Goal: Task Accomplishment & Management: Complete application form

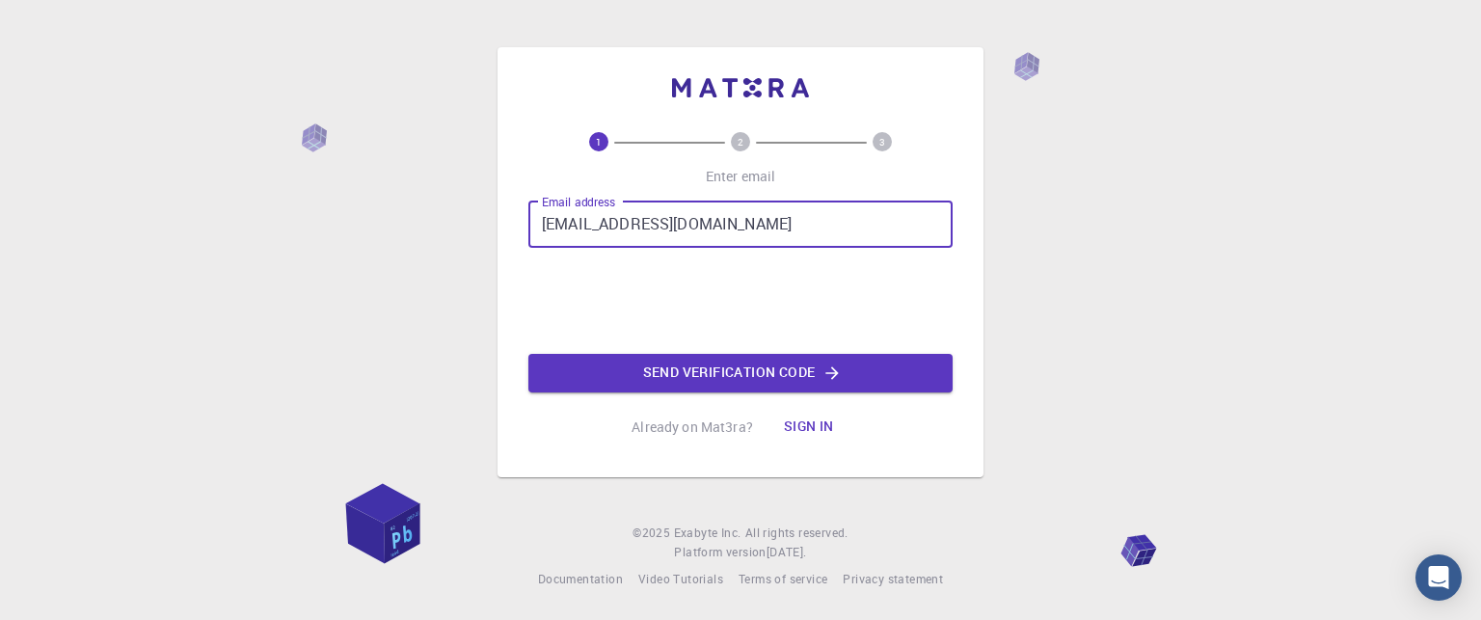
type input "[EMAIL_ADDRESS][DOMAIN_NAME]"
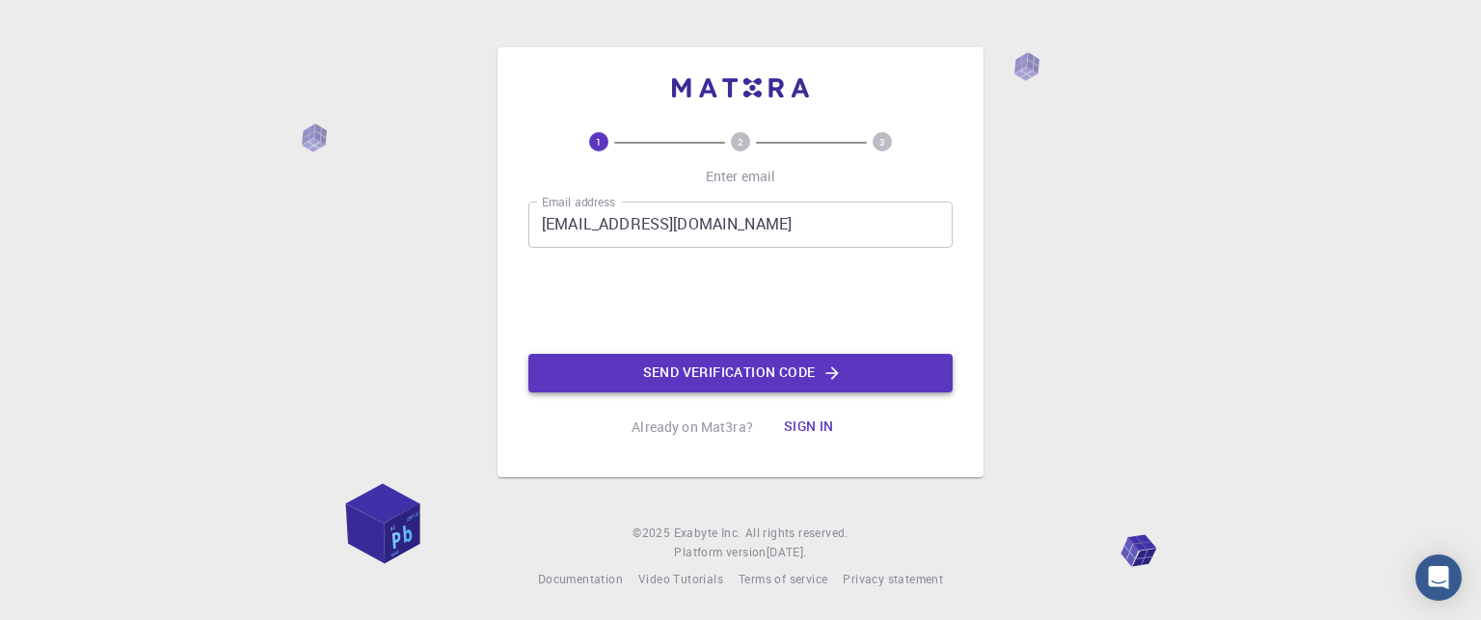
click at [693, 359] on button "Send verification code" at bounding box center [740, 373] width 424 height 39
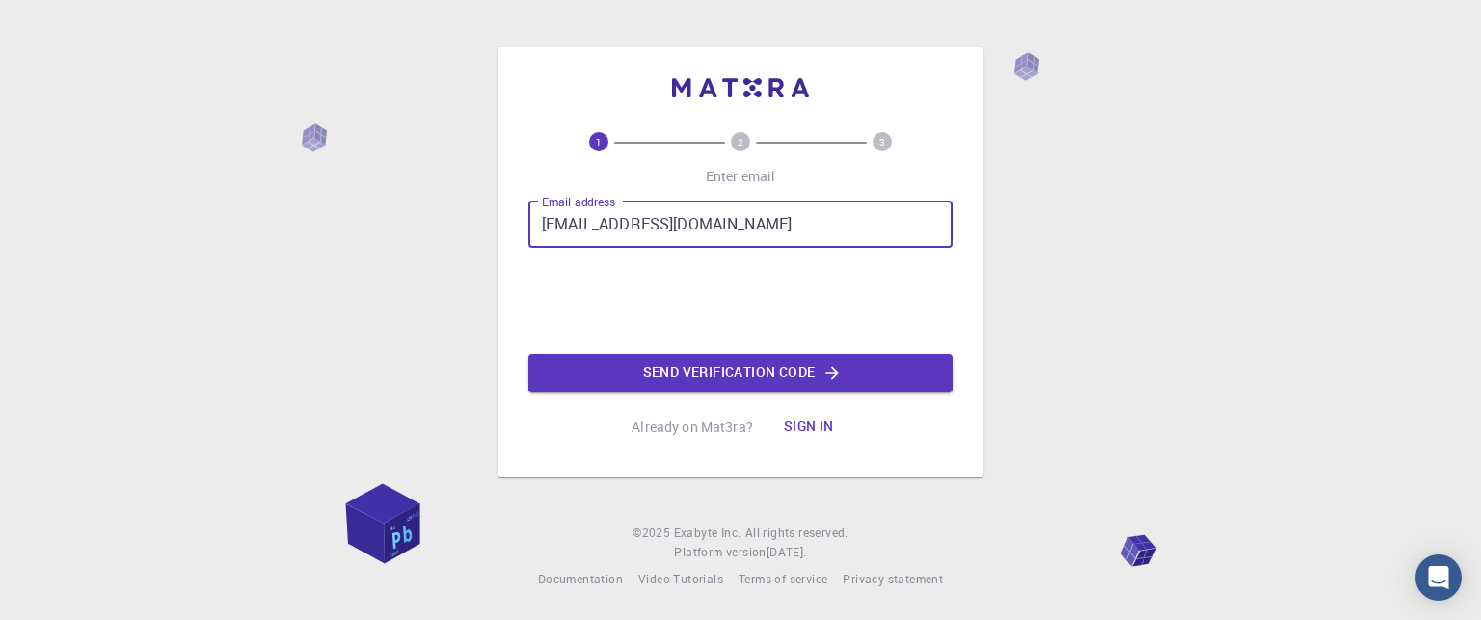
type input "[EMAIL_ADDRESS][DOMAIN_NAME]"
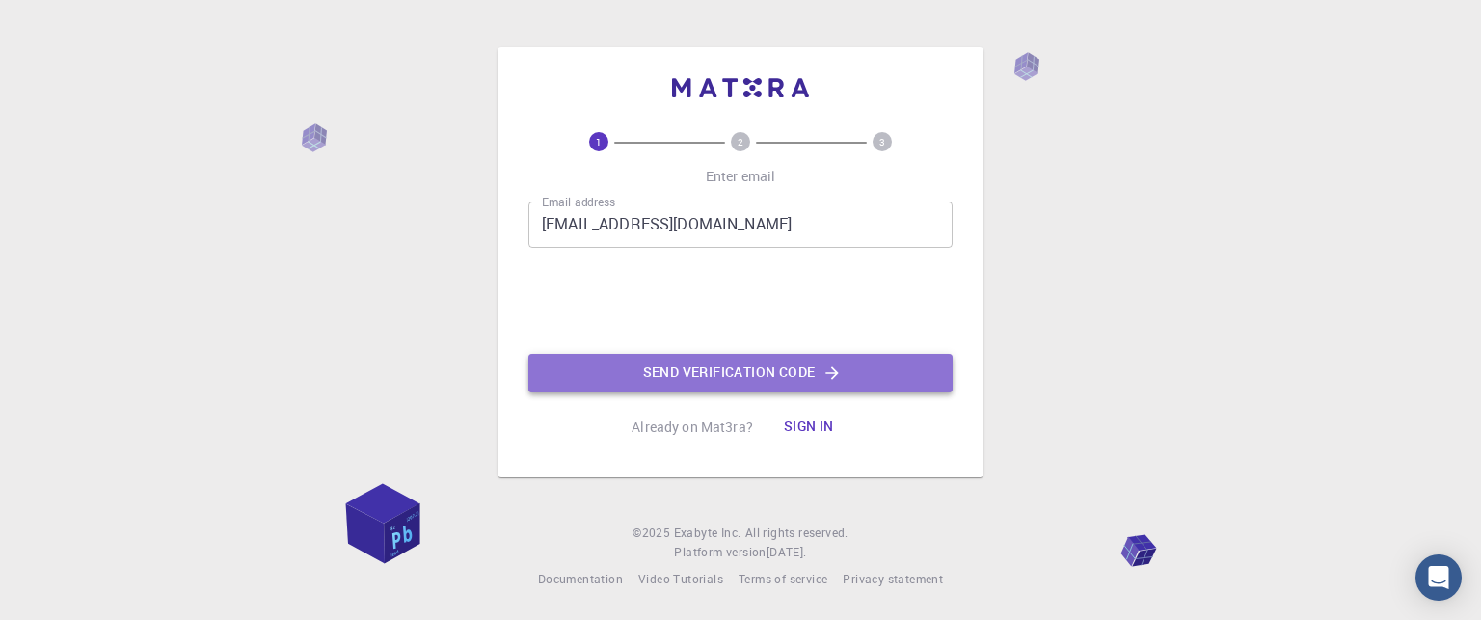
click at [642, 389] on button "Send verification code" at bounding box center [740, 373] width 424 height 39
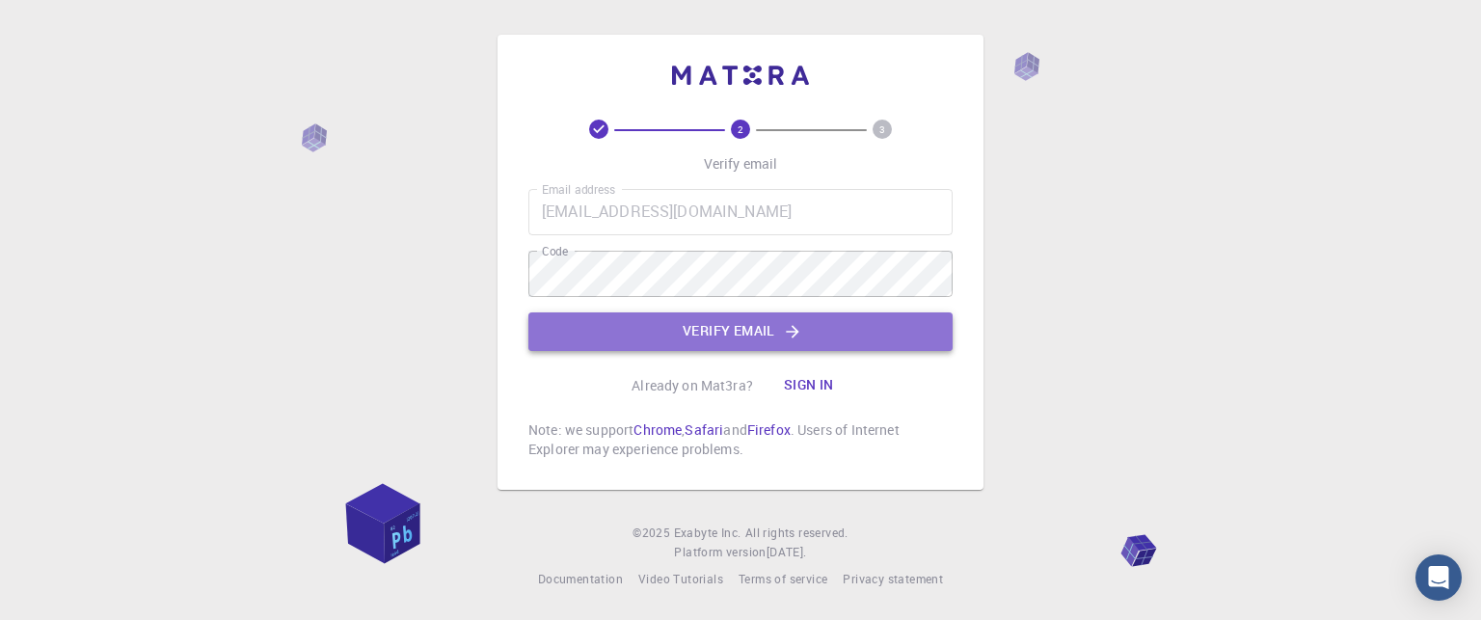
click at [648, 335] on button "Verify email" at bounding box center [740, 331] width 424 height 39
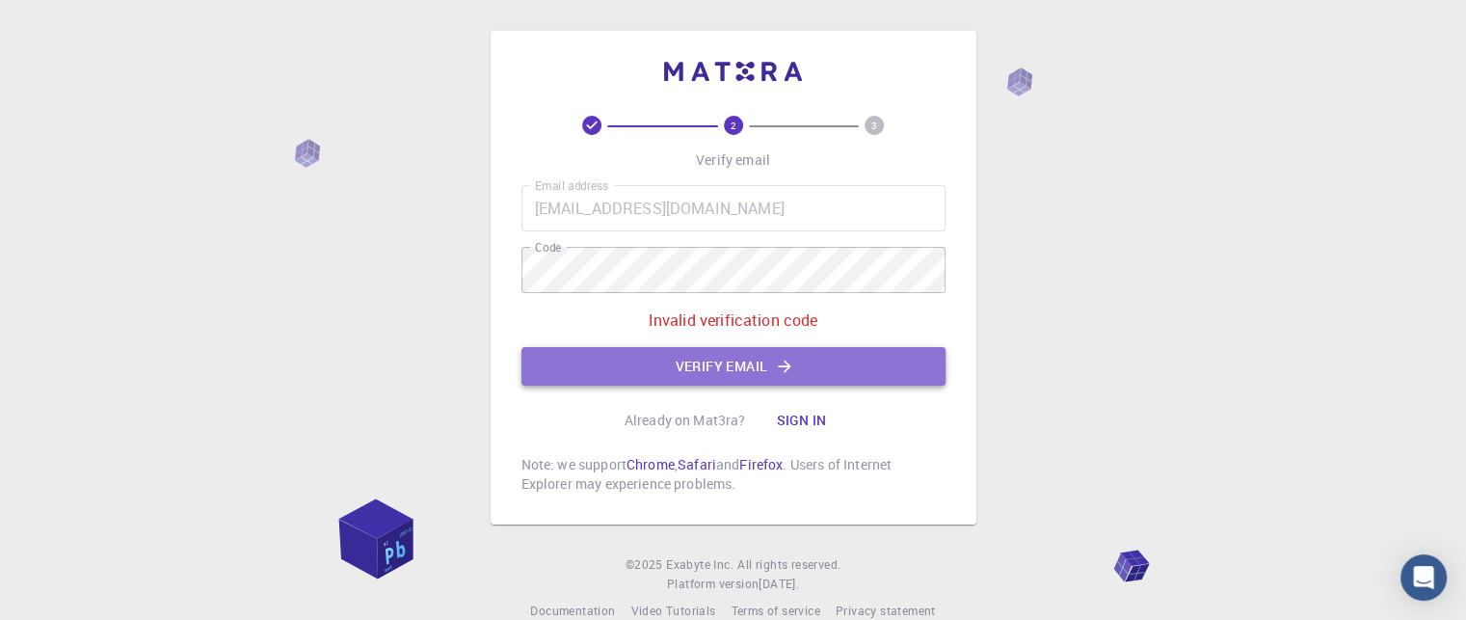
click at [697, 365] on button "Verify email" at bounding box center [734, 366] width 424 height 39
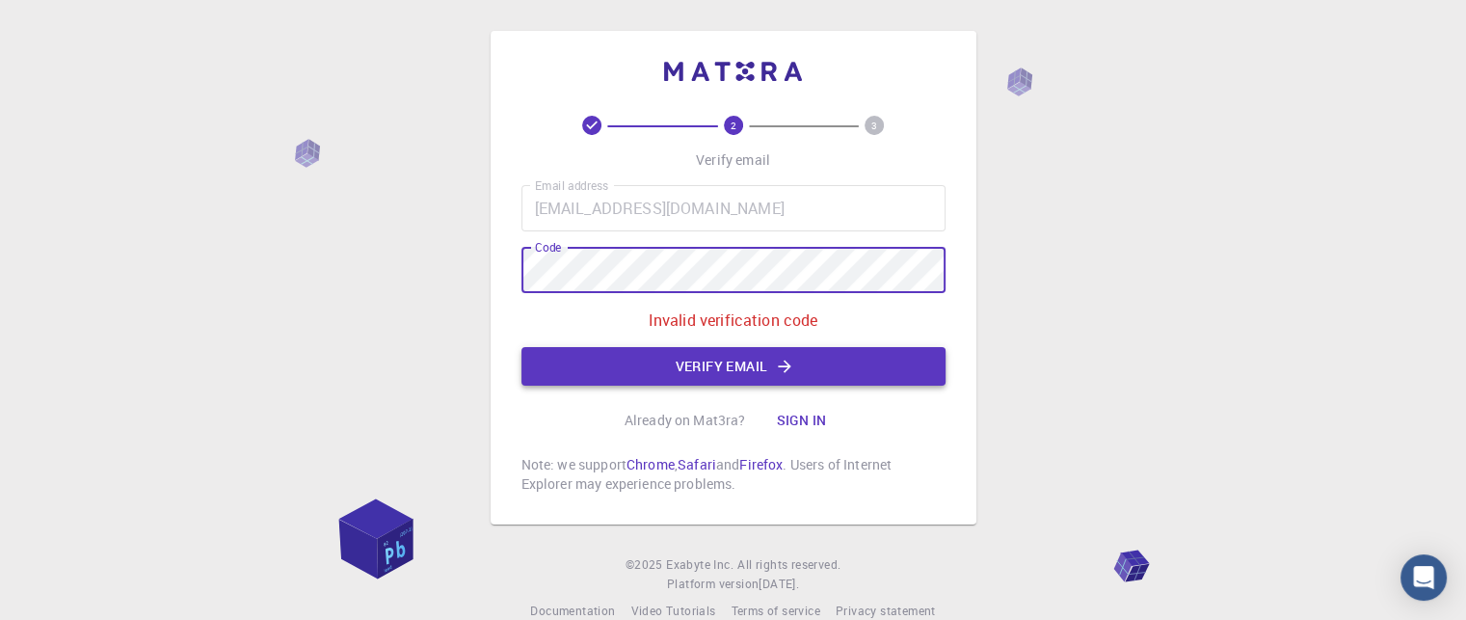
click at [616, 369] on button "Verify email" at bounding box center [734, 366] width 424 height 39
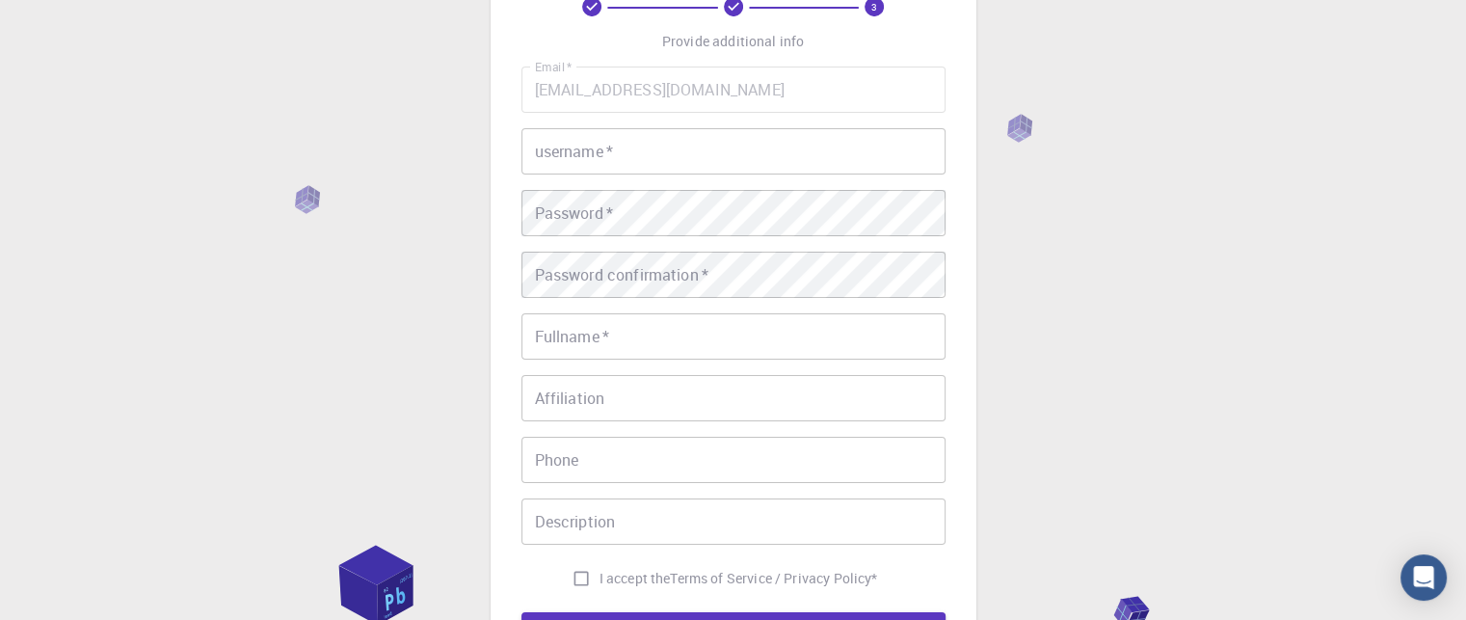
scroll to position [116, 0]
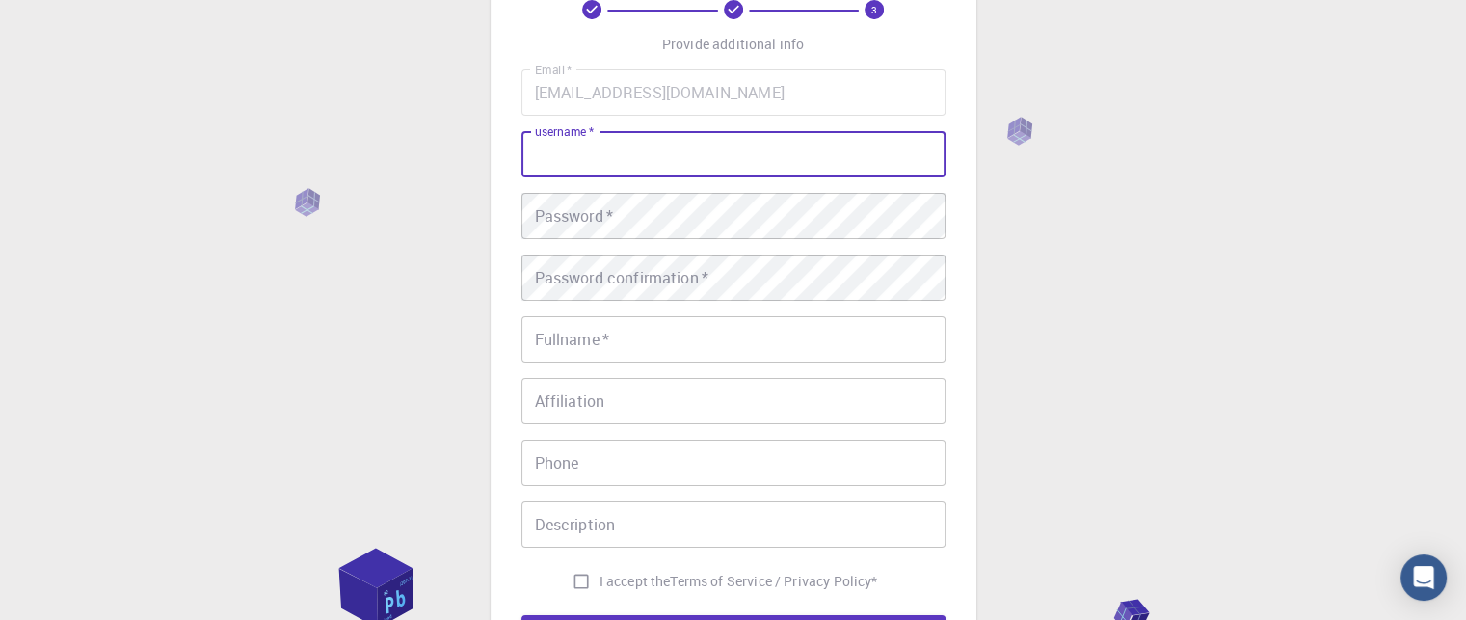
click at [612, 158] on input "username   *" at bounding box center [734, 154] width 424 height 46
click at [612, 158] on input "[PERSON_NAME]" at bounding box center [734, 154] width 424 height 46
type input "[PERSON_NAME]"
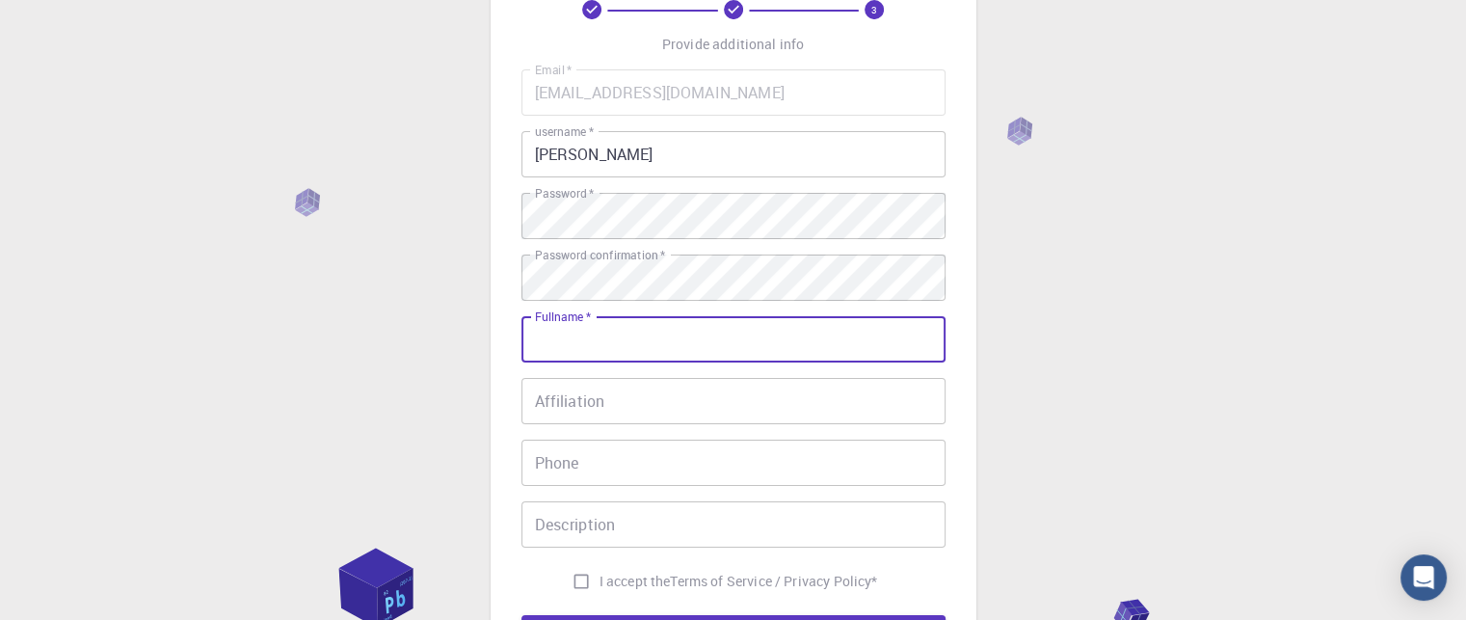
click at [567, 345] on input "Fullname   *" at bounding box center [734, 339] width 424 height 46
type input "[PERSON_NAME] N"
click at [561, 410] on input "Affiliation" at bounding box center [734, 401] width 424 height 46
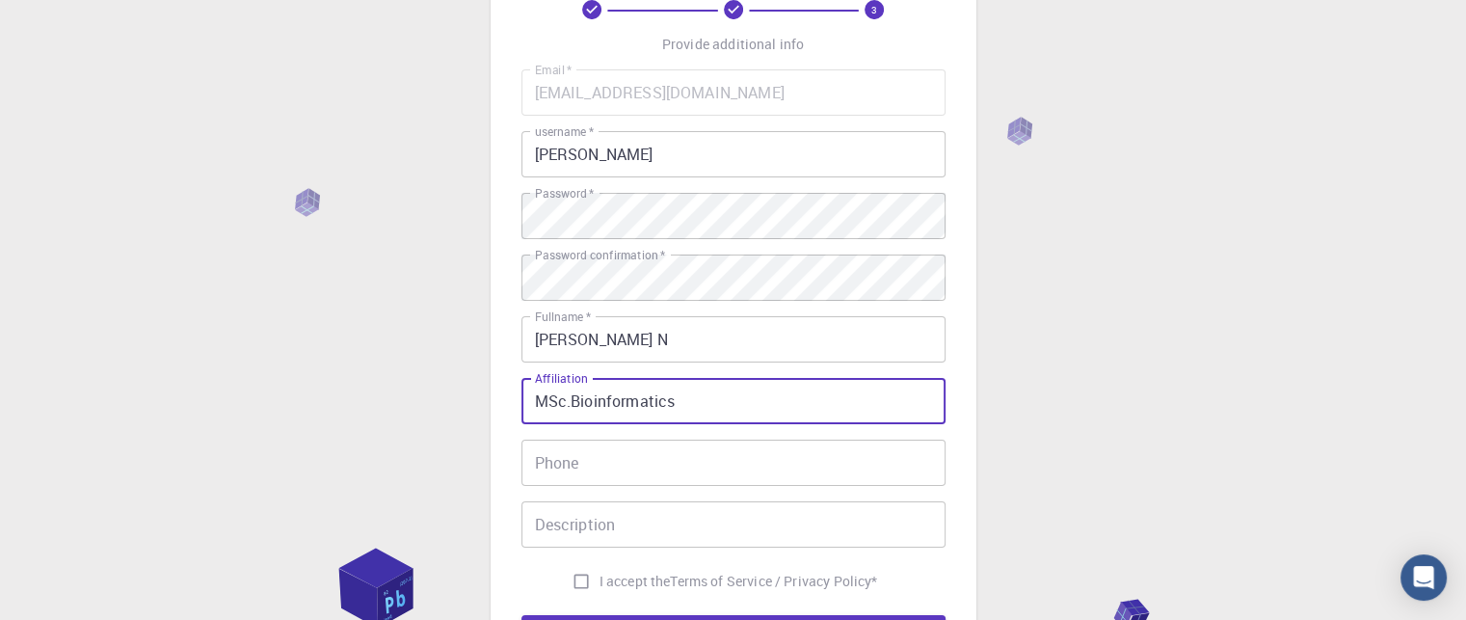
type input "MSc.Bioinformatics"
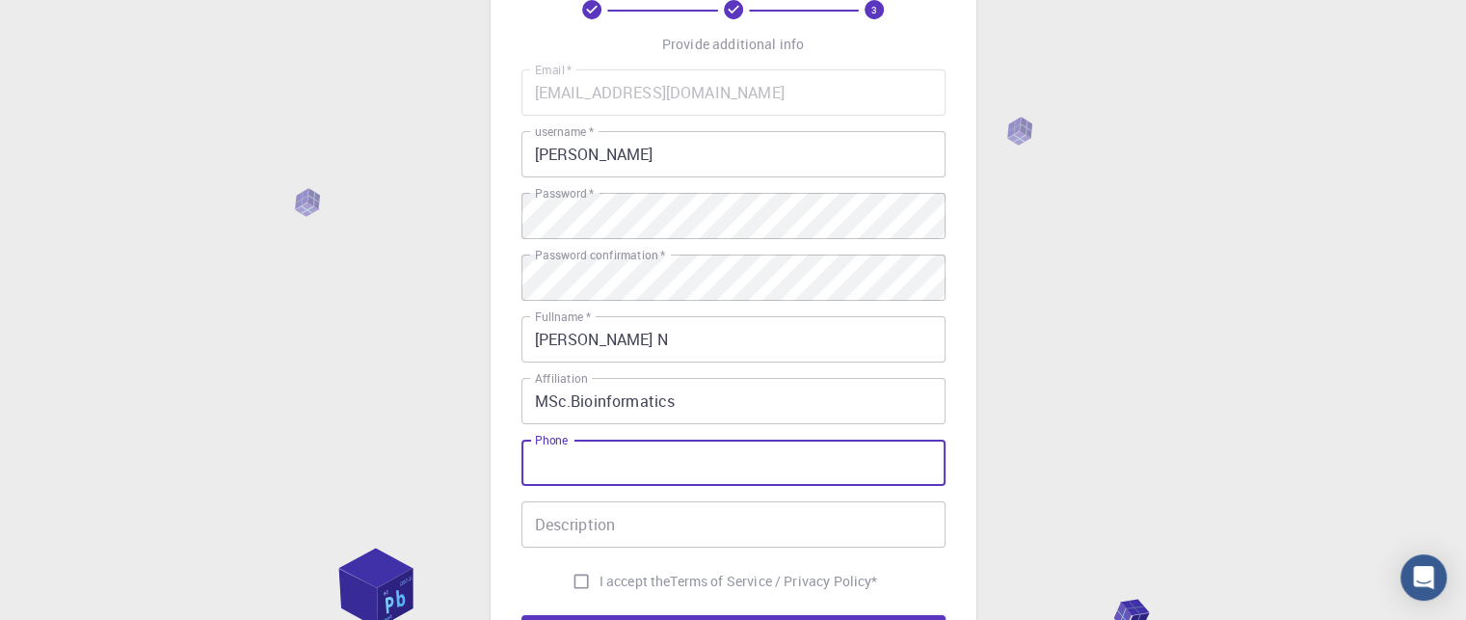
click at [575, 456] on input "Phone" at bounding box center [734, 463] width 424 height 46
type input "9443862955"
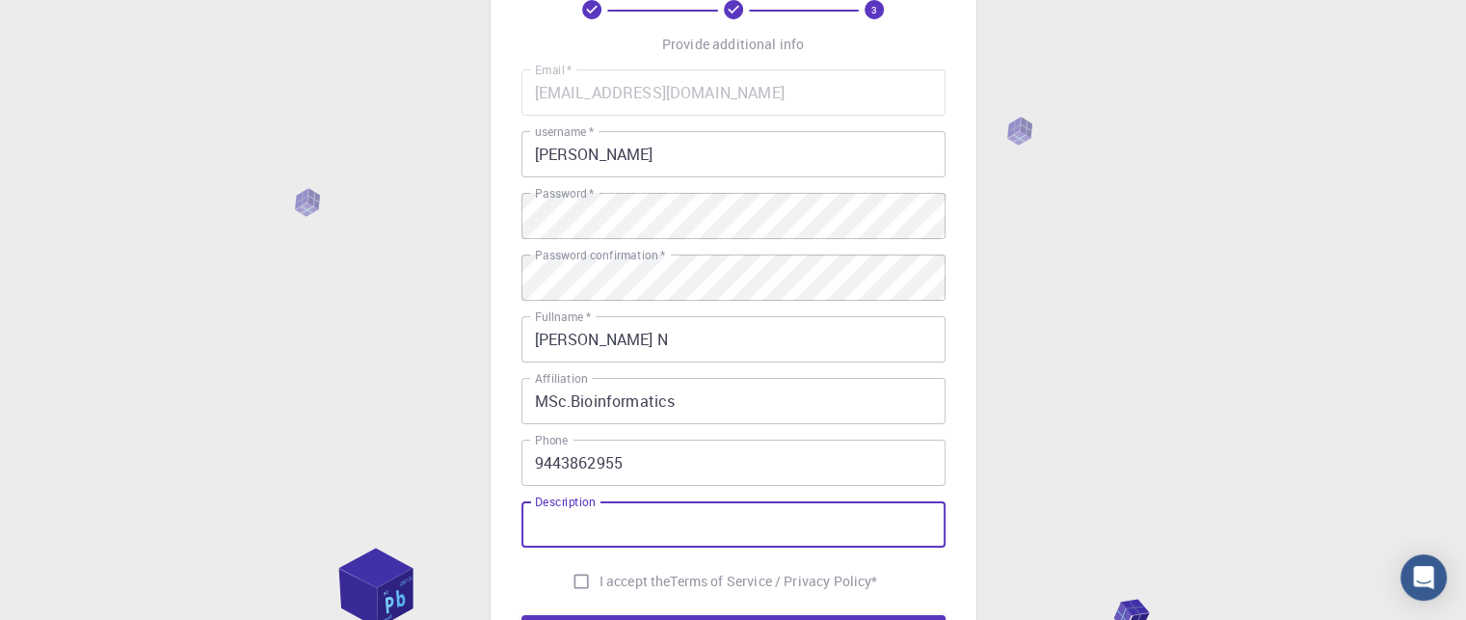
click at [586, 523] on input "Description" at bounding box center [734, 524] width 424 height 46
type input "s"
type input "working model"
click at [579, 577] on input "I accept the Terms of Service / Privacy Policy *" at bounding box center [581, 581] width 37 height 37
checkbox input "true"
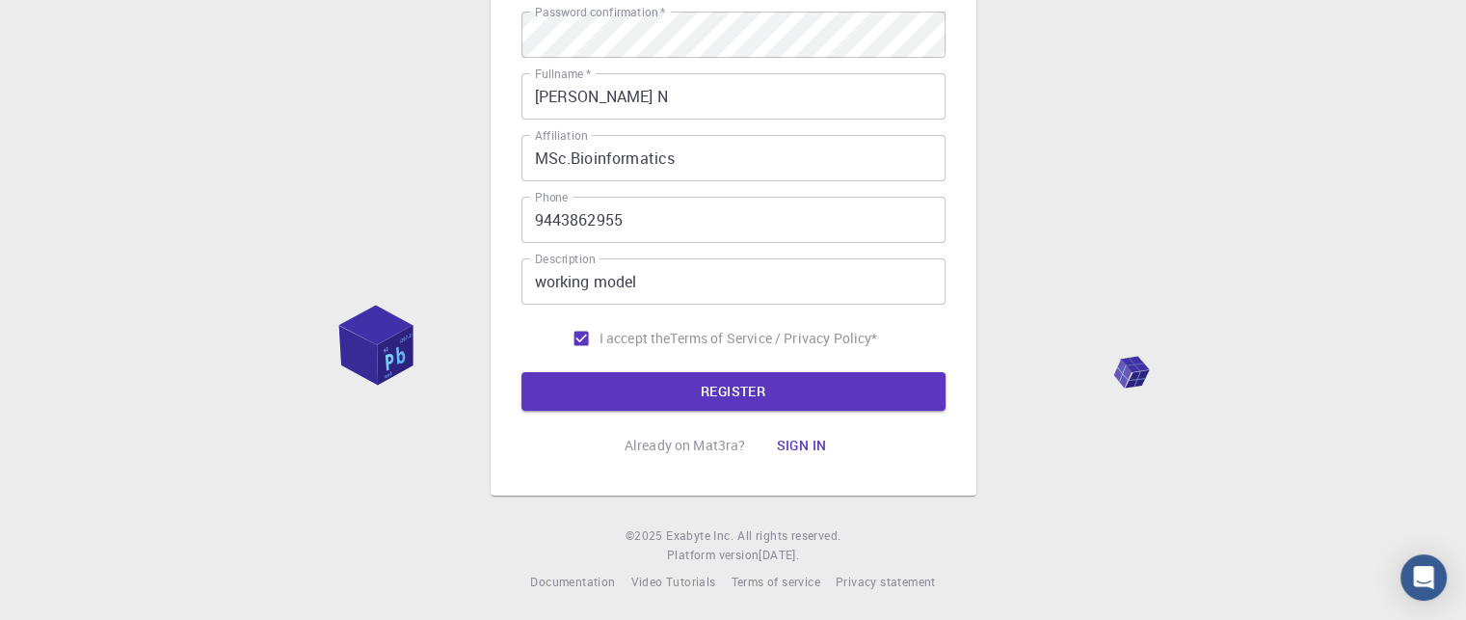
scroll to position [361, 0]
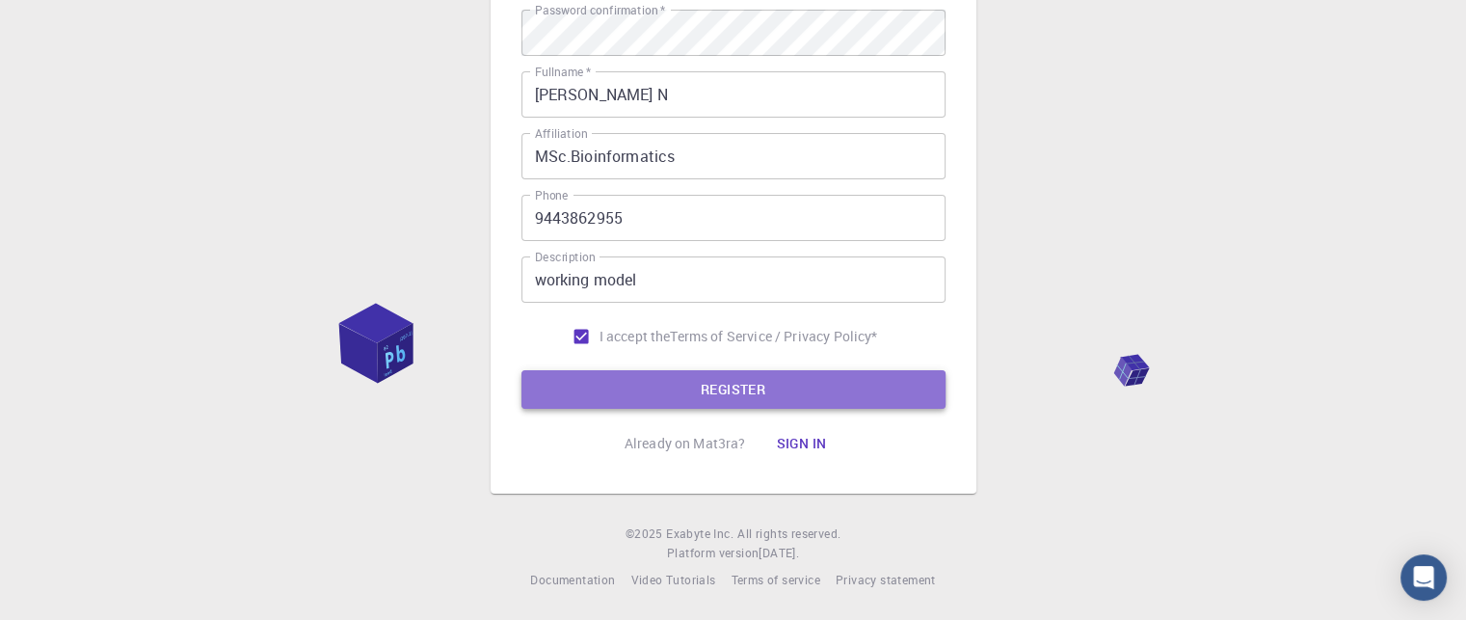
click at [751, 388] on button "REGISTER" at bounding box center [734, 389] width 424 height 39
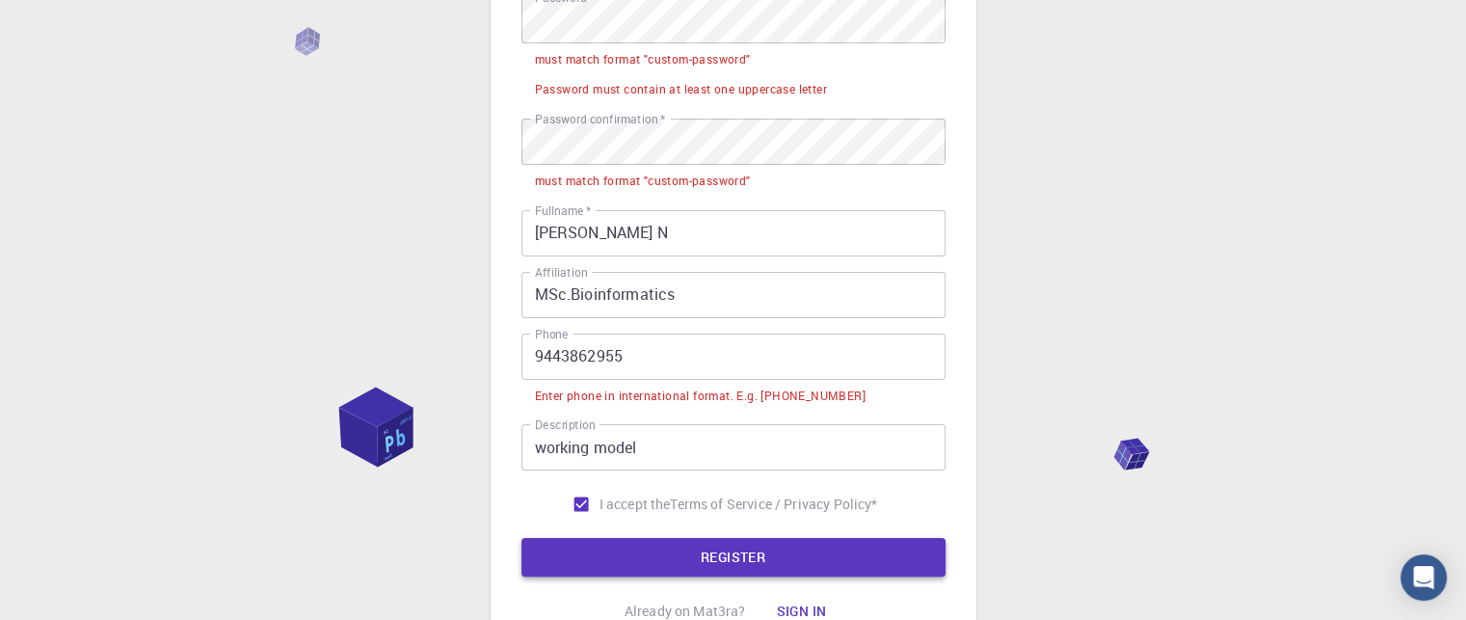
scroll to position [469, 0]
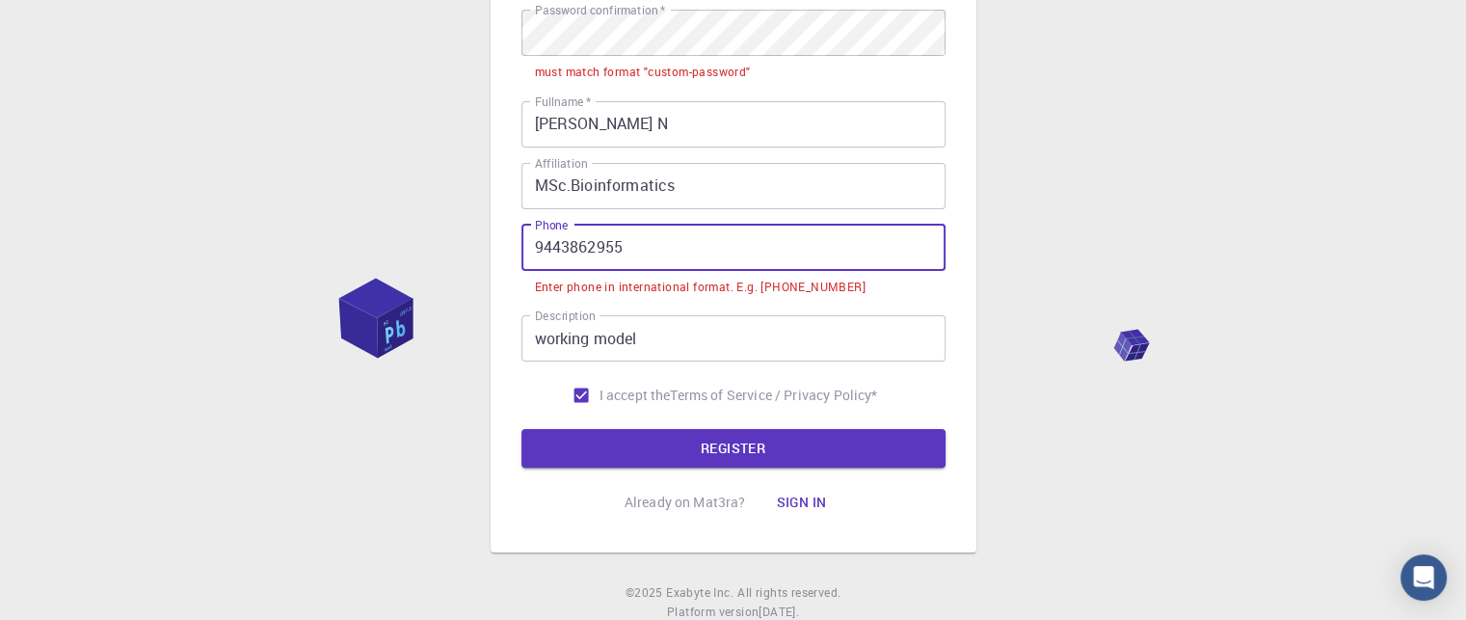
click at [530, 257] on input "9443862955" at bounding box center [734, 248] width 424 height 46
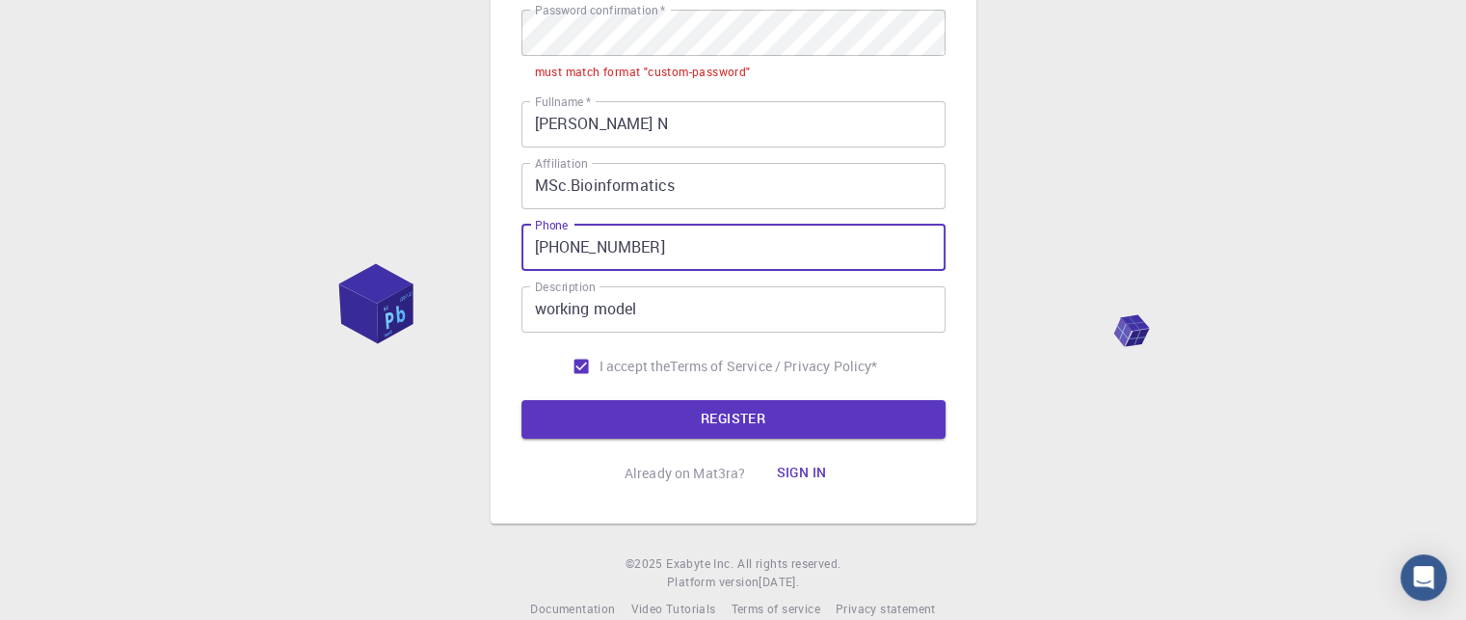
type input "[PHONE_NUMBER]"
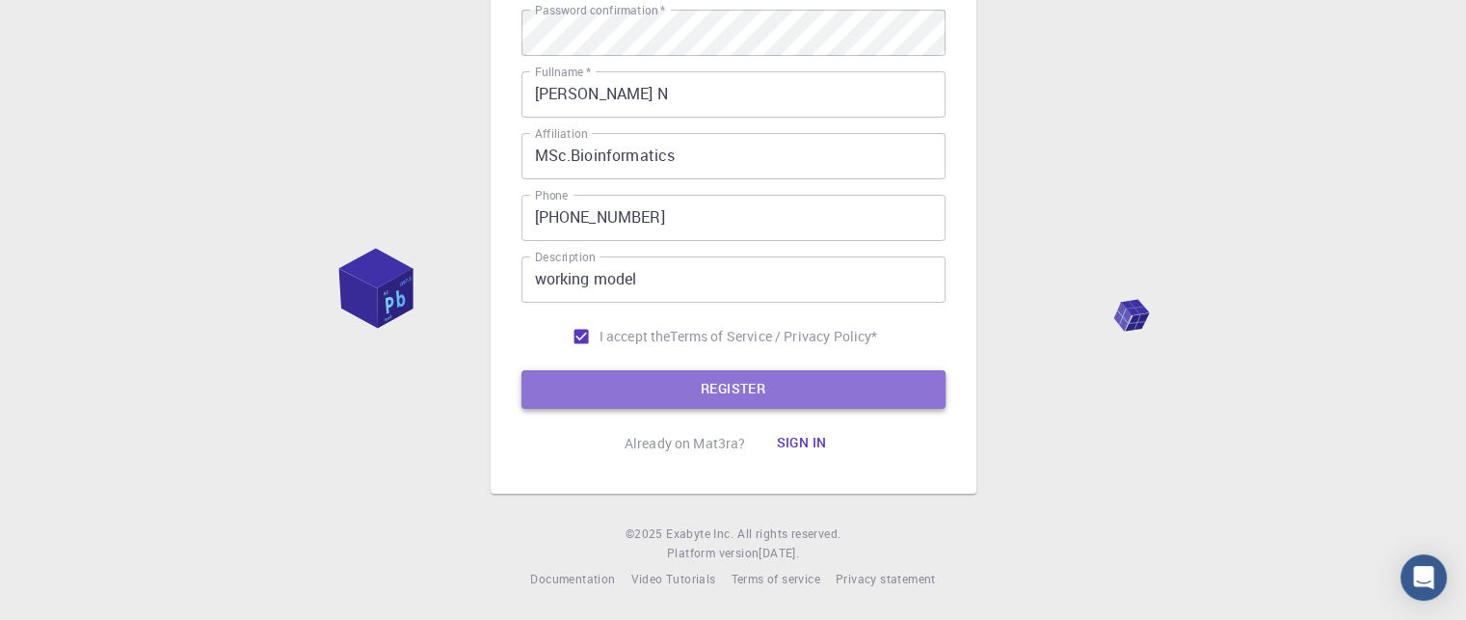
click at [634, 392] on button "REGISTER" at bounding box center [734, 389] width 424 height 39
click at [626, 371] on button "REGISTER" at bounding box center [734, 389] width 424 height 39
click at [647, 382] on button "REGISTER" at bounding box center [734, 389] width 424 height 39
click at [602, 385] on button "REGISTER" at bounding box center [734, 389] width 424 height 39
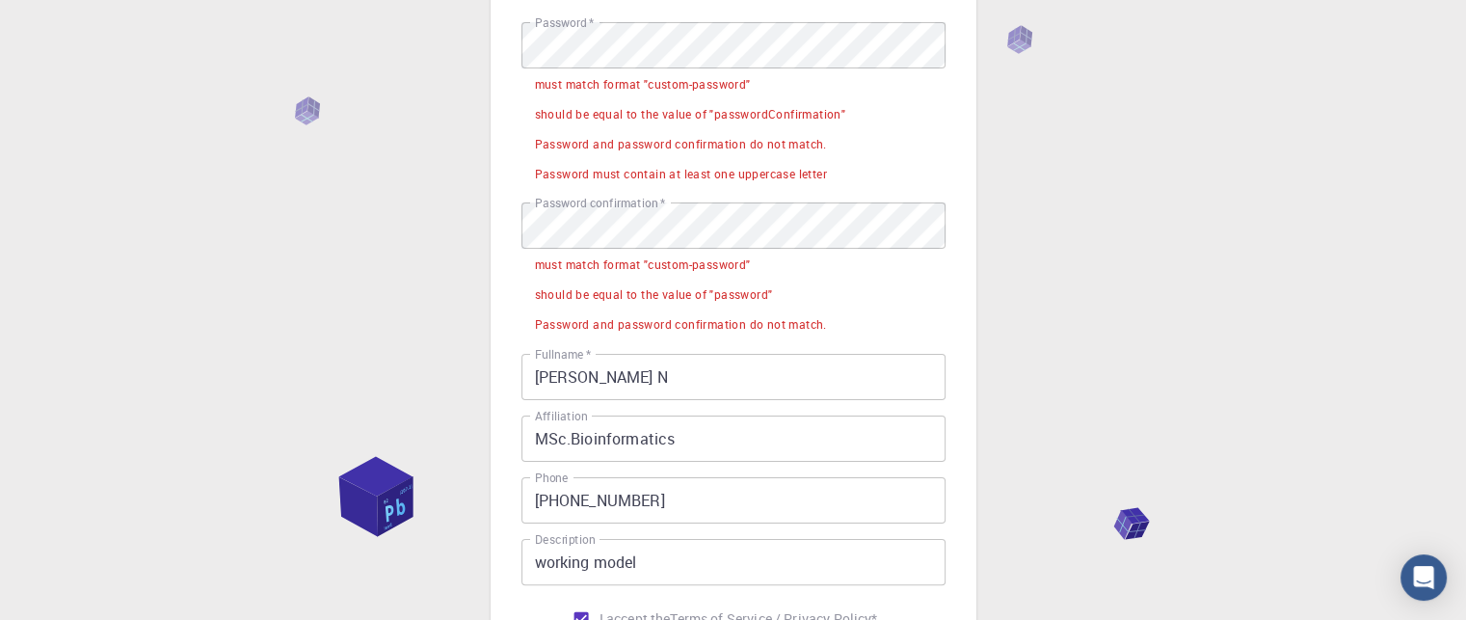
scroll to position [297, 0]
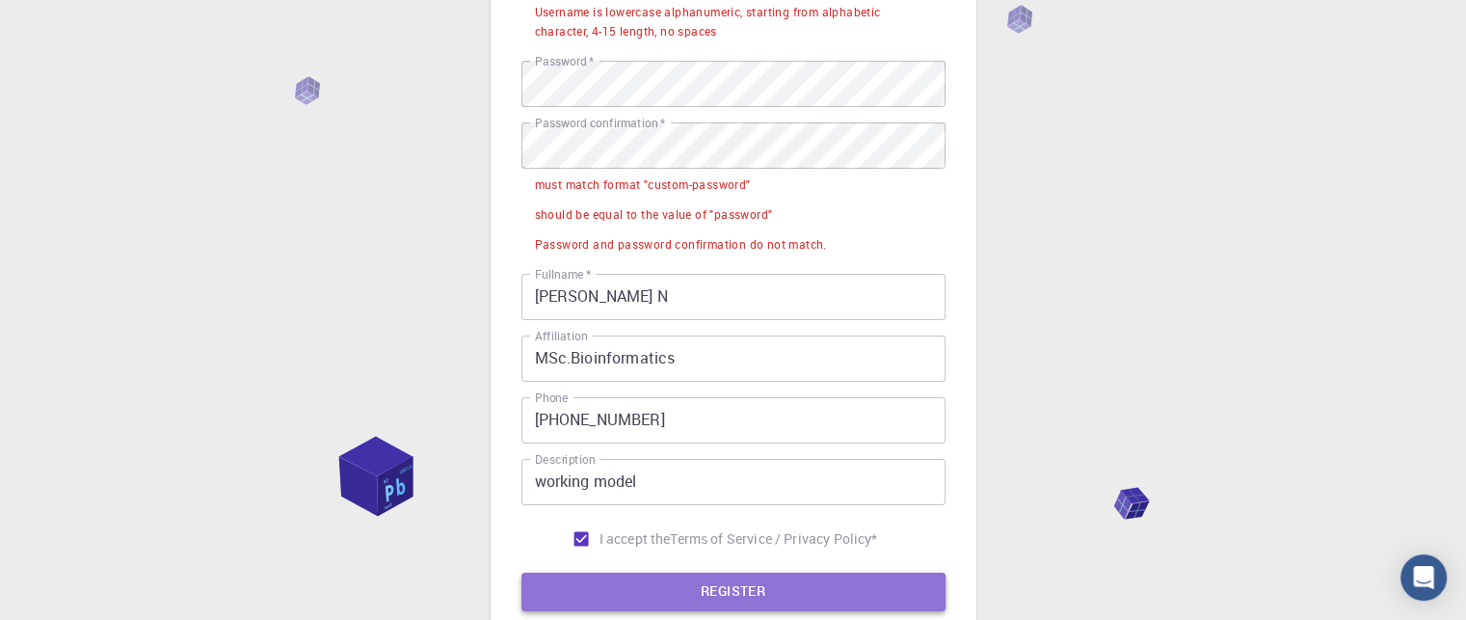
click at [650, 578] on button "REGISTER" at bounding box center [734, 592] width 424 height 39
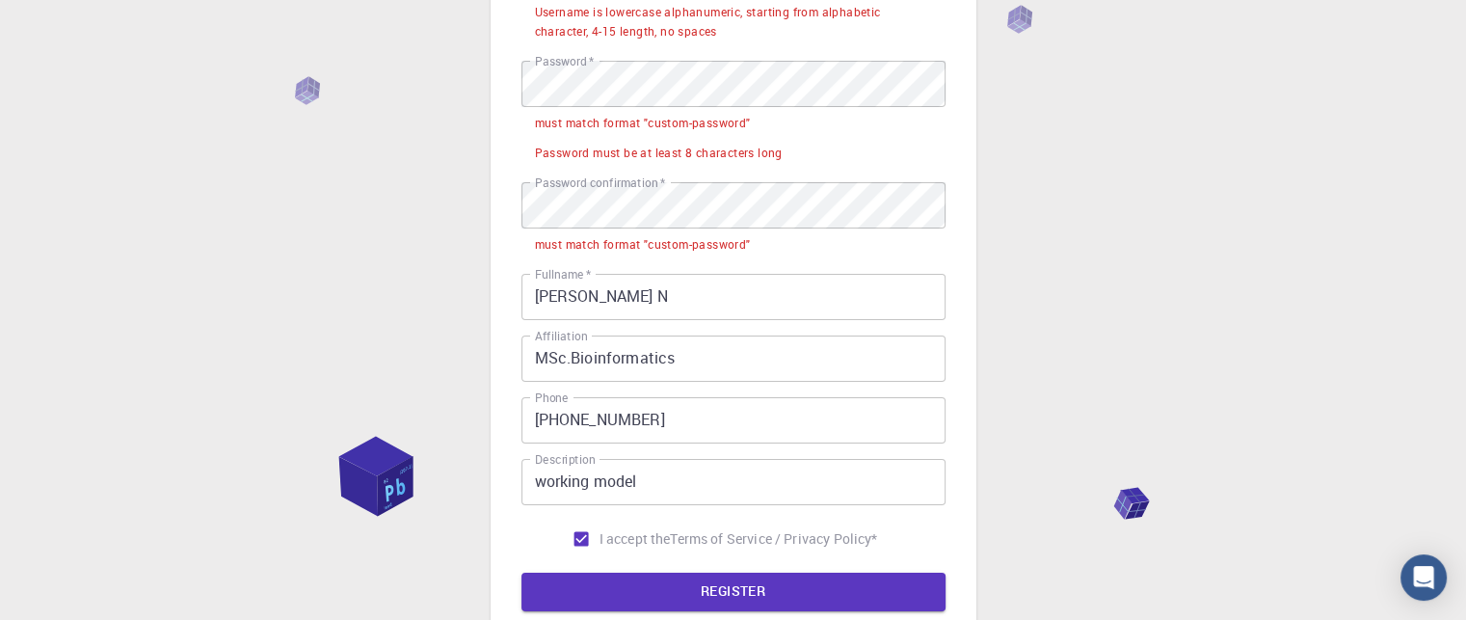
click at [586, 65] on span "*" at bounding box center [590, 61] width 8 height 16
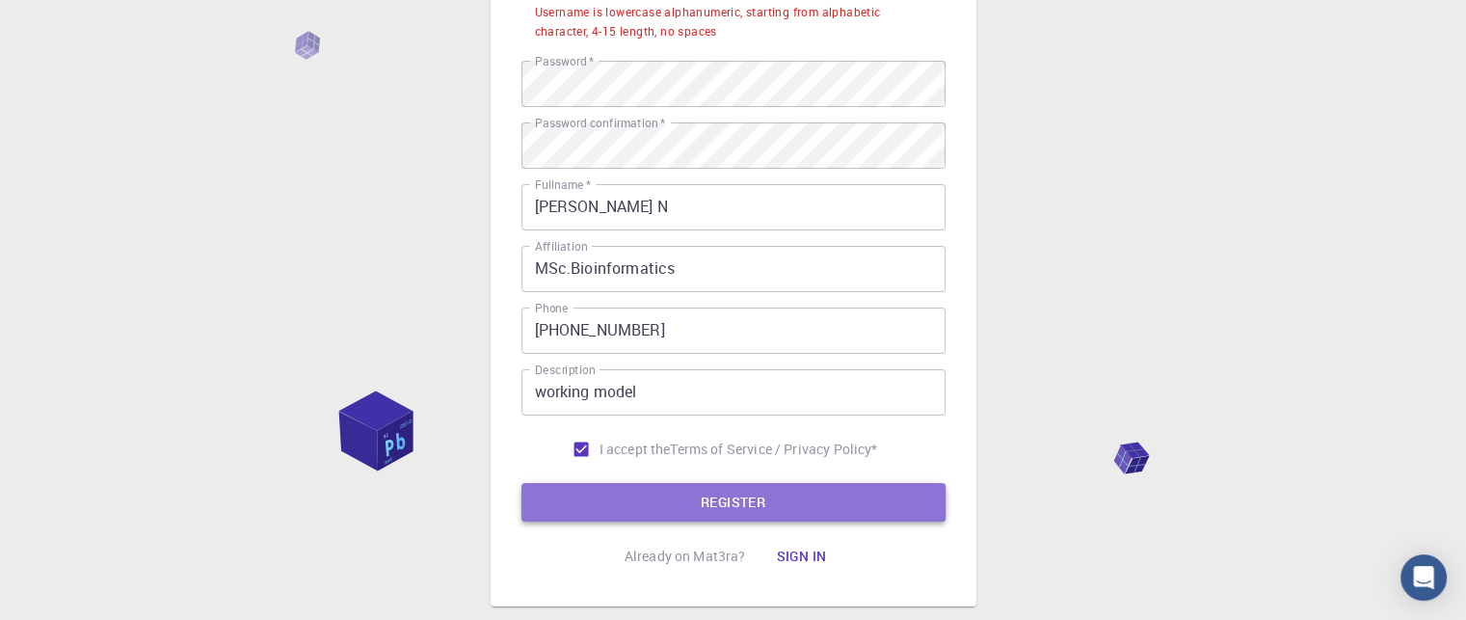
click at [636, 496] on button "REGISTER" at bounding box center [734, 502] width 424 height 39
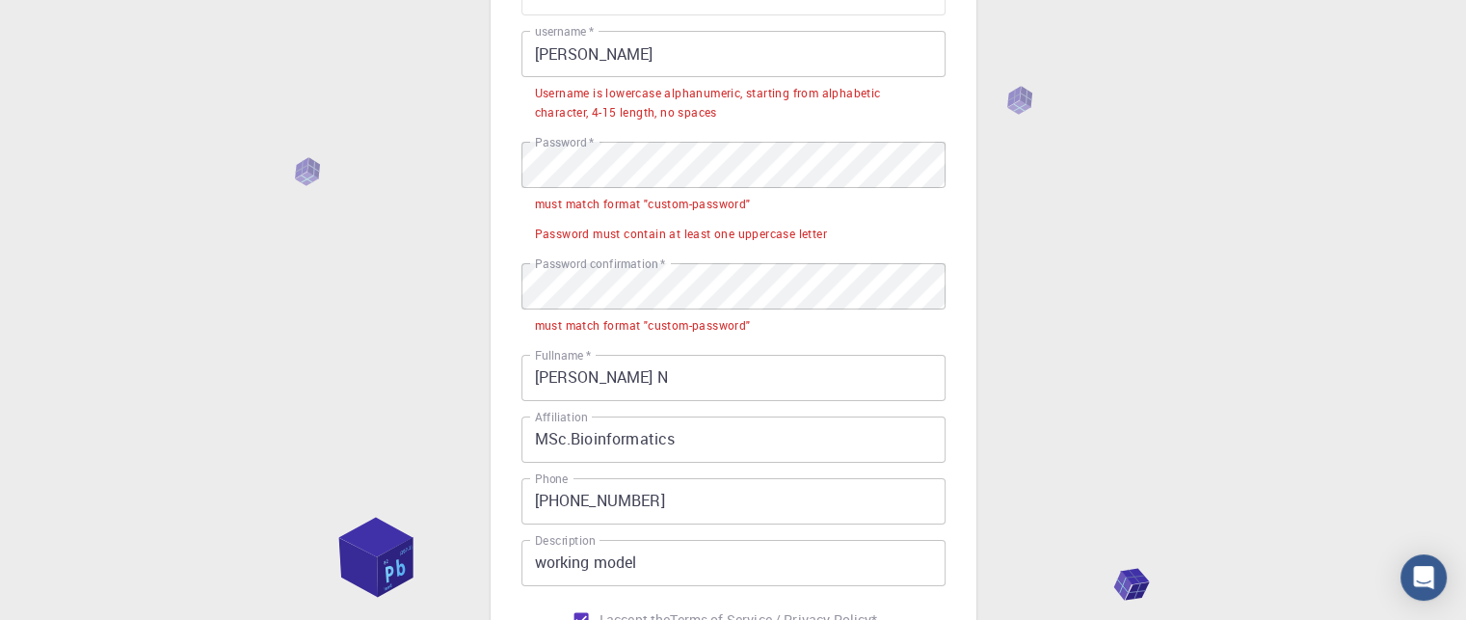
scroll to position [143, 0]
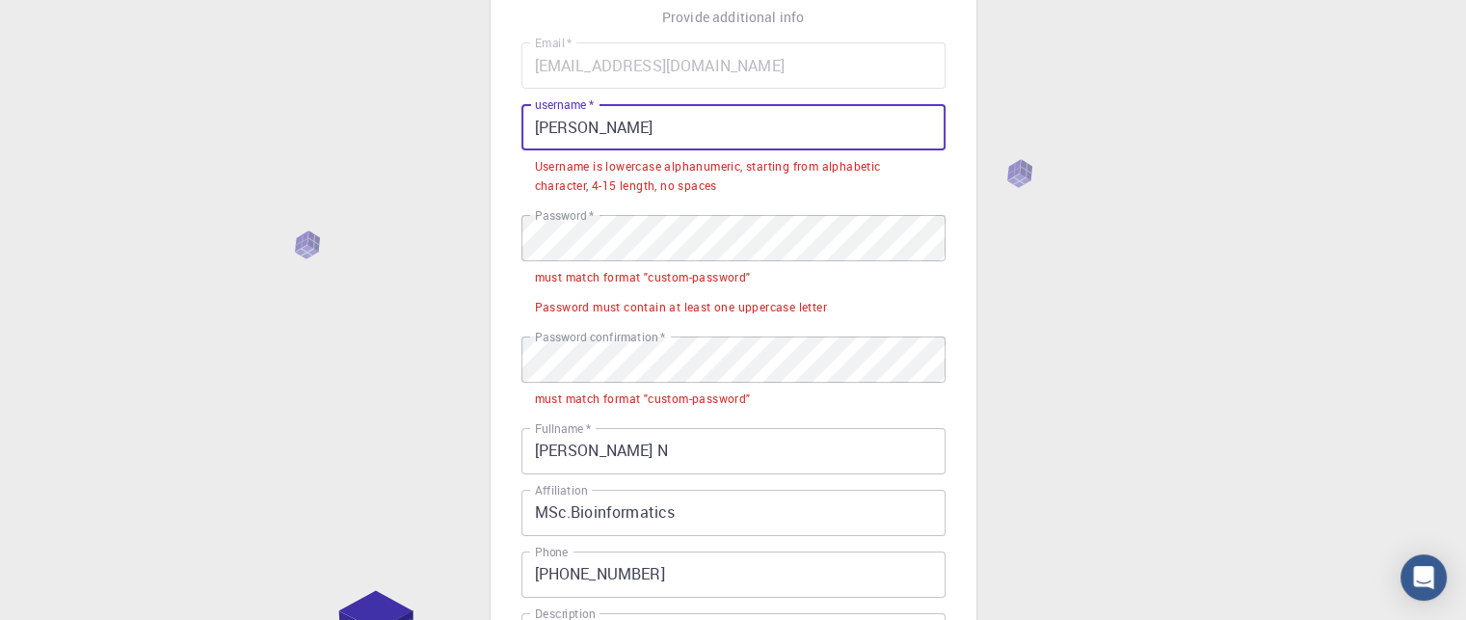
click at [613, 128] on input "[PERSON_NAME]" at bounding box center [734, 127] width 424 height 46
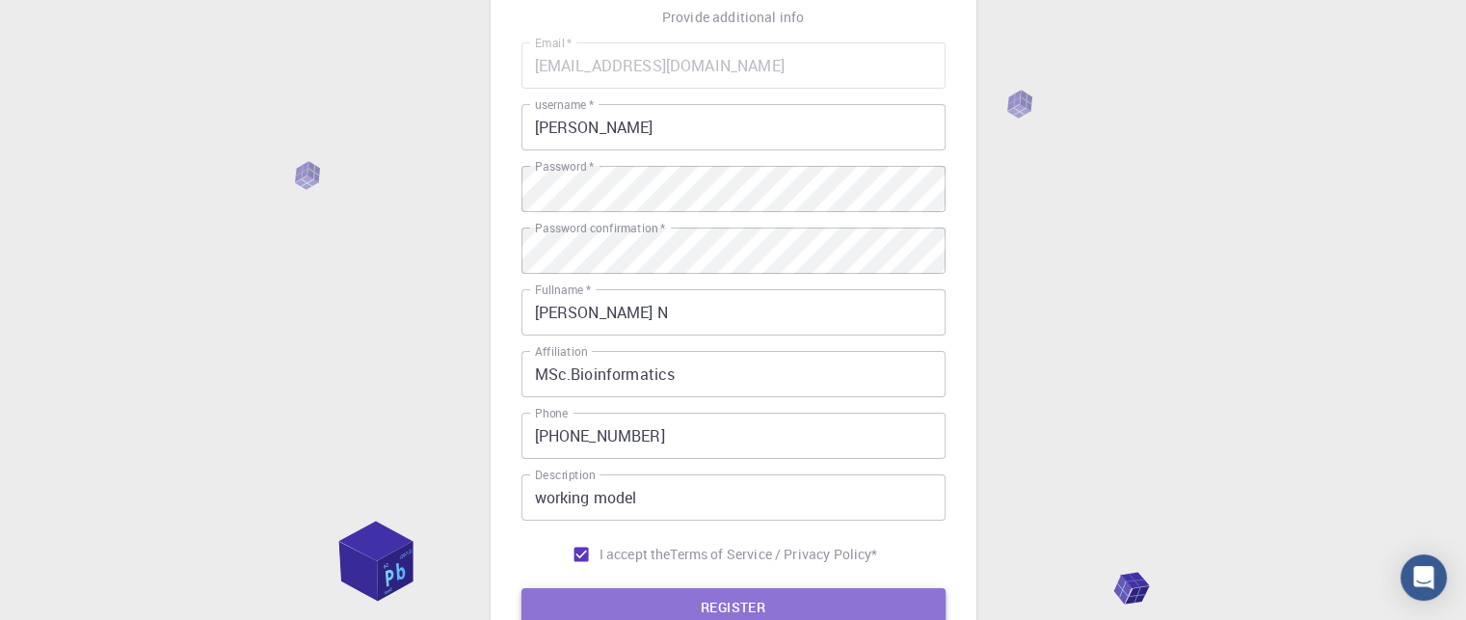
click at [666, 606] on button "REGISTER" at bounding box center [734, 607] width 424 height 39
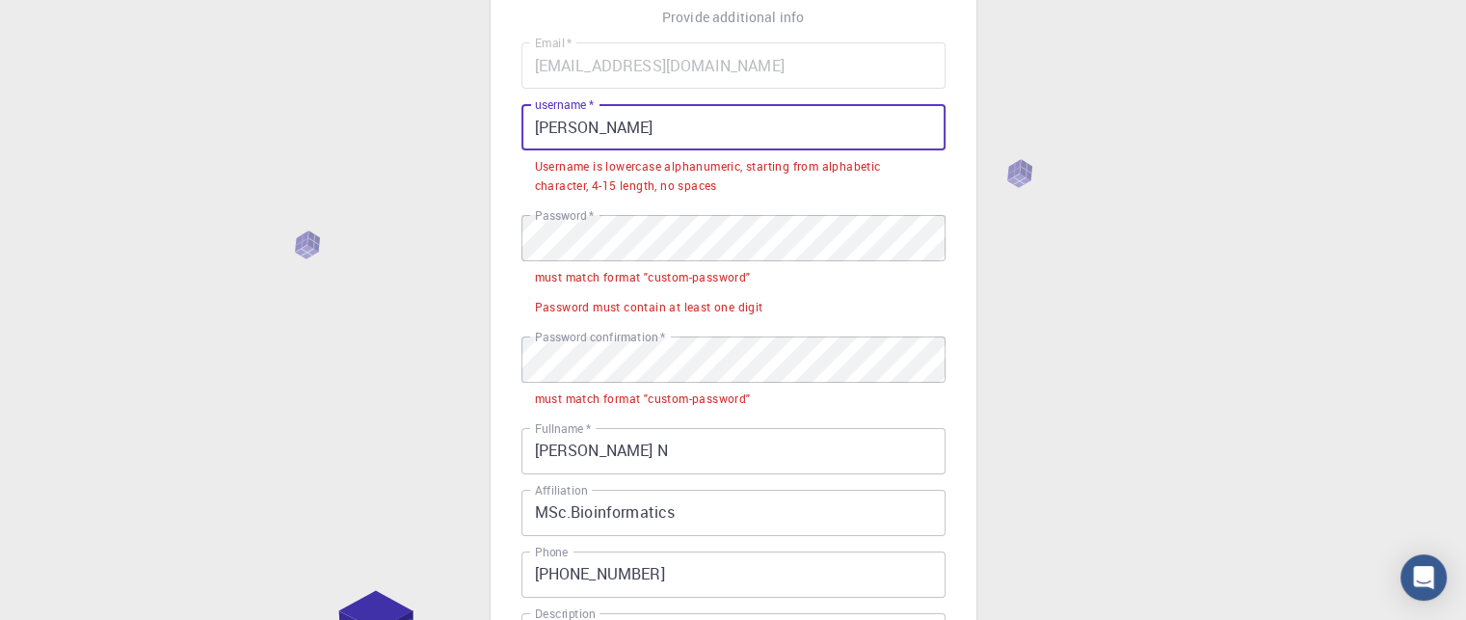
click at [683, 127] on input "[PERSON_NAME]" at bounding box center [734, 127] width 424 height 46
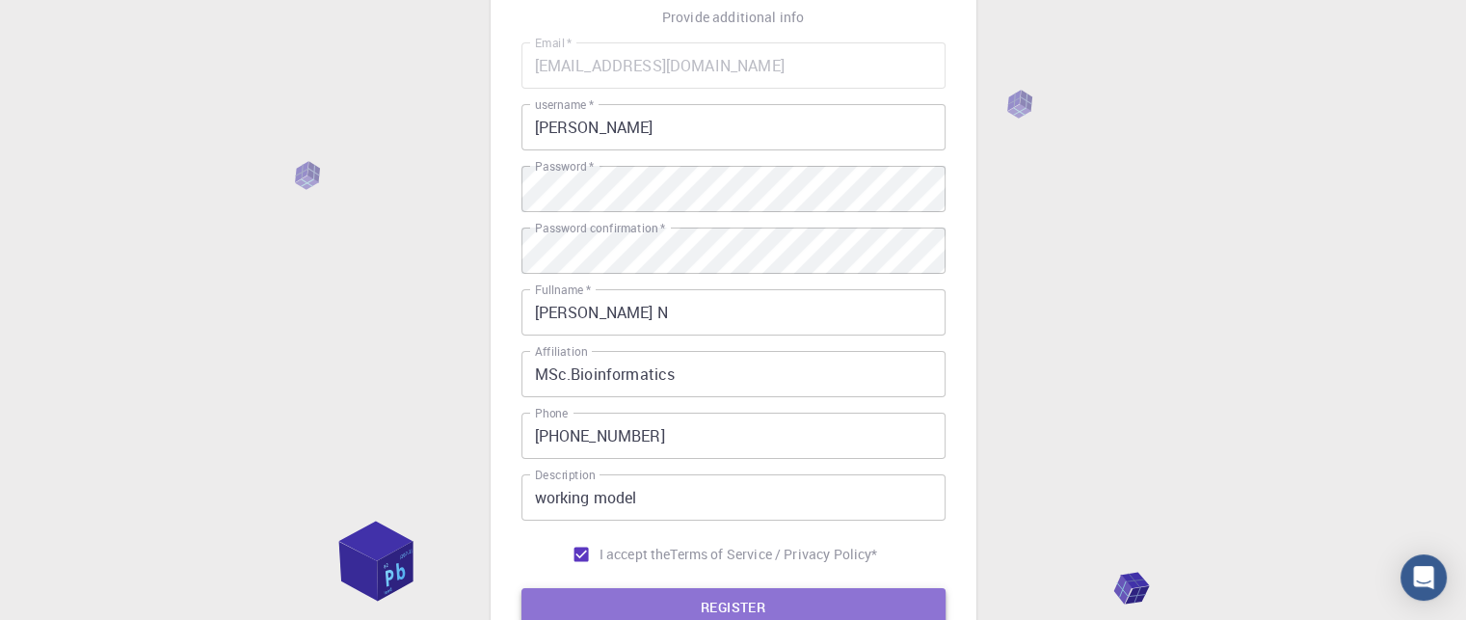
click at [613, 603] on button "REGISTER" at bounding box center [734, 607] width 424 height 39
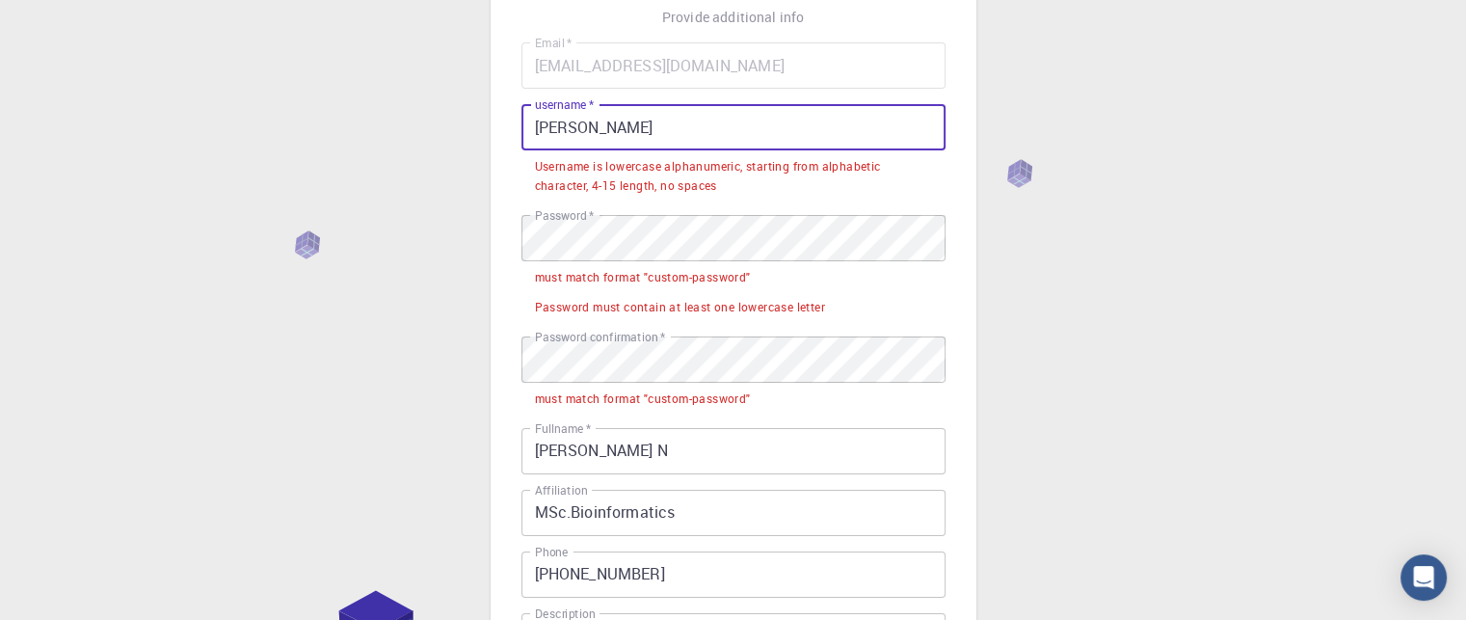
click at [546, 121] on input "[PERSON_NAME]" at bounding box center [734, 127] width 424 height 46
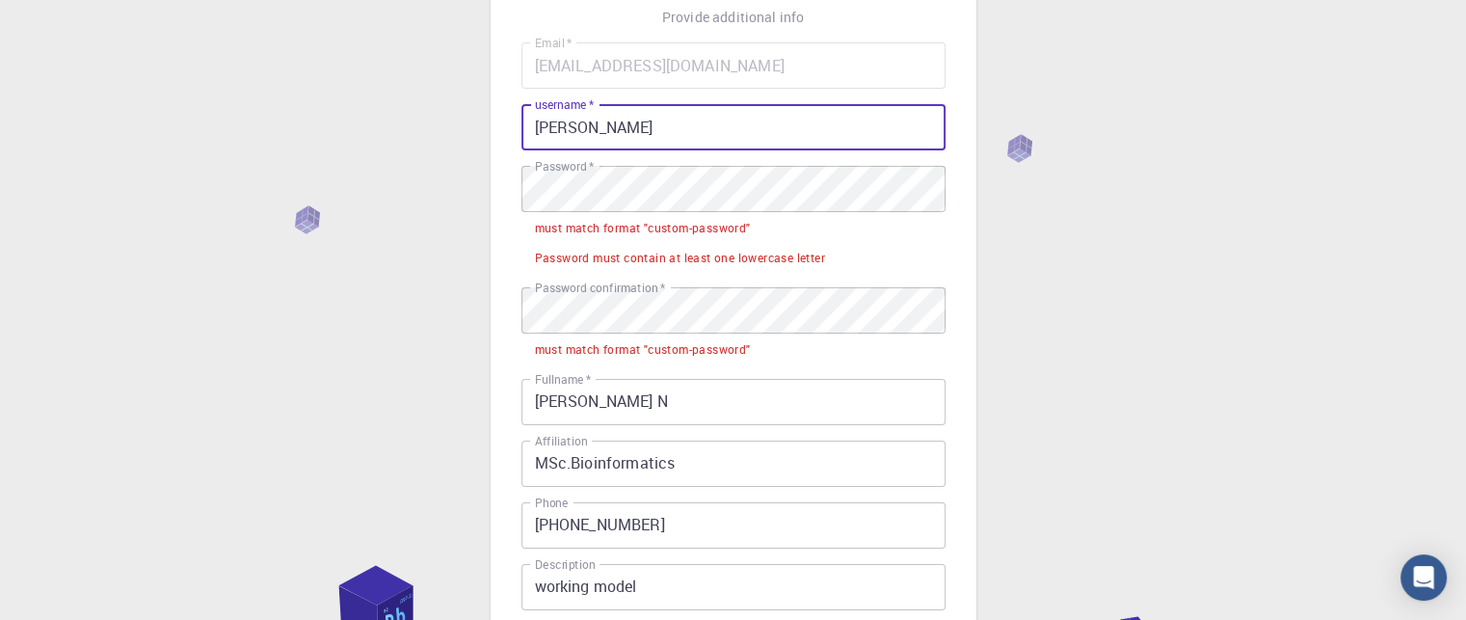
type input "[PERSON_NAME]"
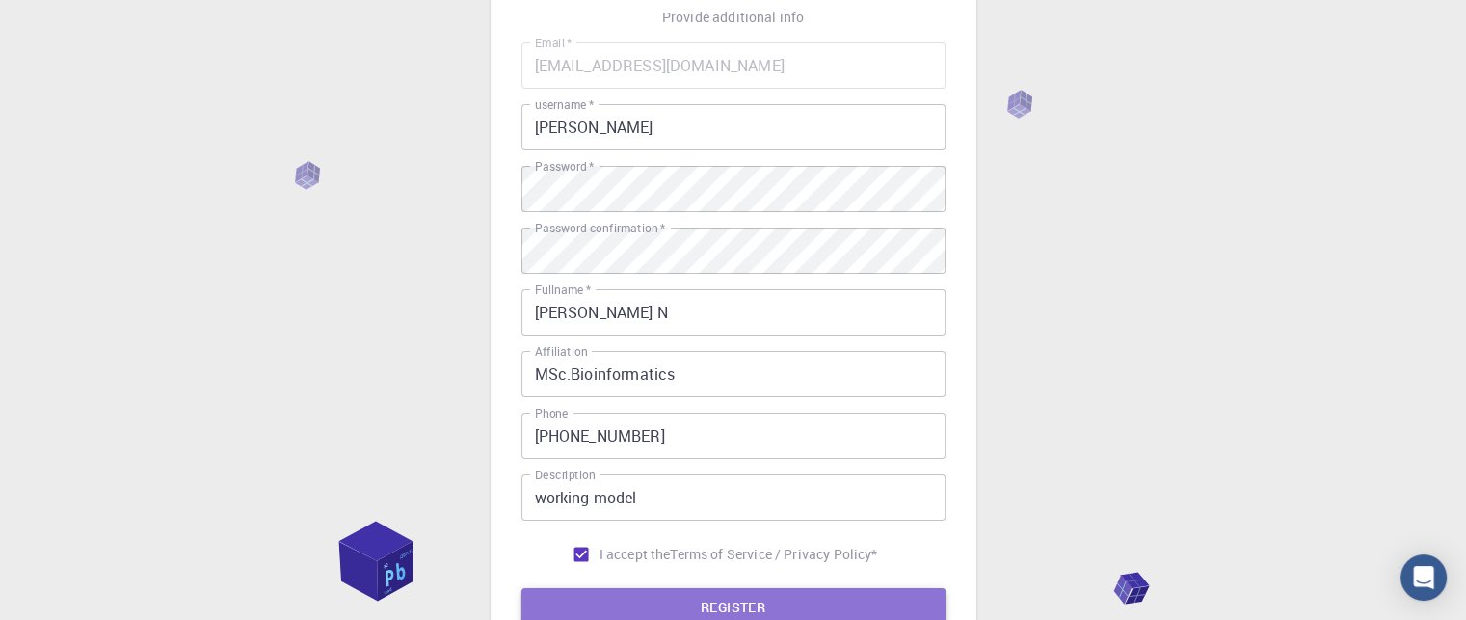
click at [618, 594] on button "REGISTER" at bounding box center [734, 607] width 424 height 39
click at [648, 611] on button "REGISTER" at bounding box center [734, 607] width 424 height 39
click at [652, 594] on button "REGISTER" at bounding box center [734, 607] width 424 height 39
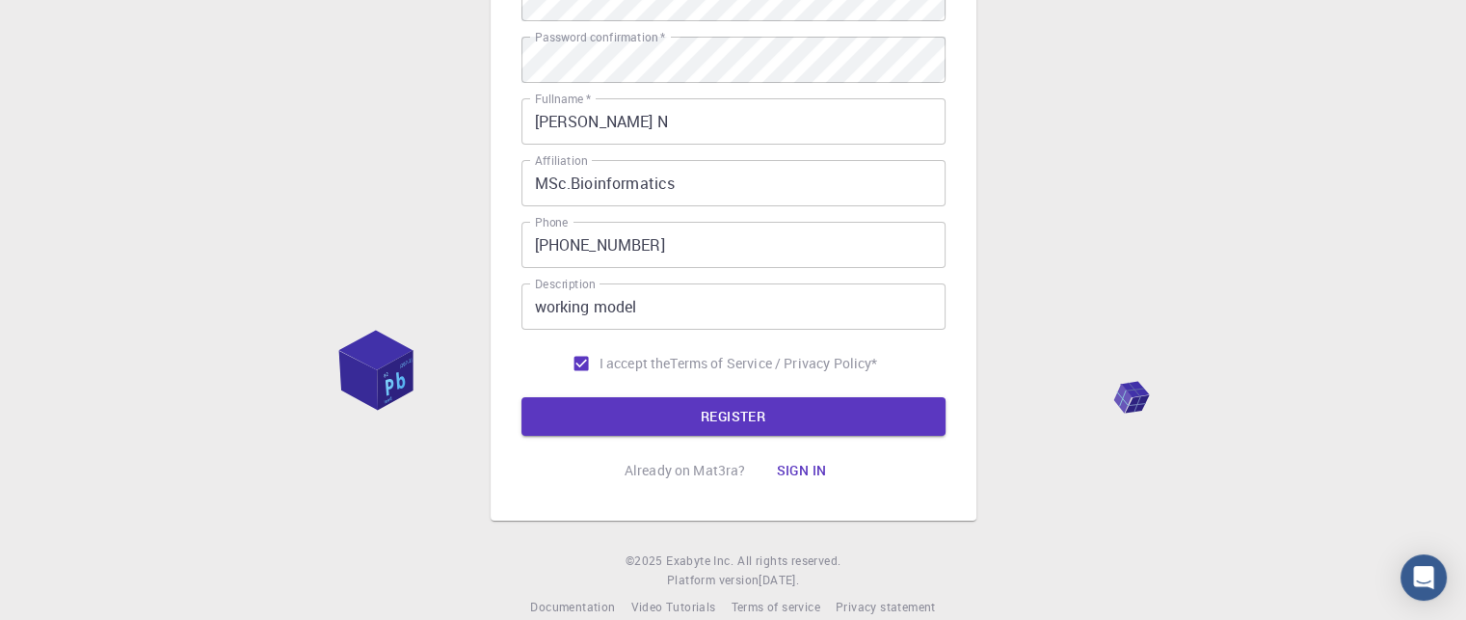
scroll to position [347, 0]
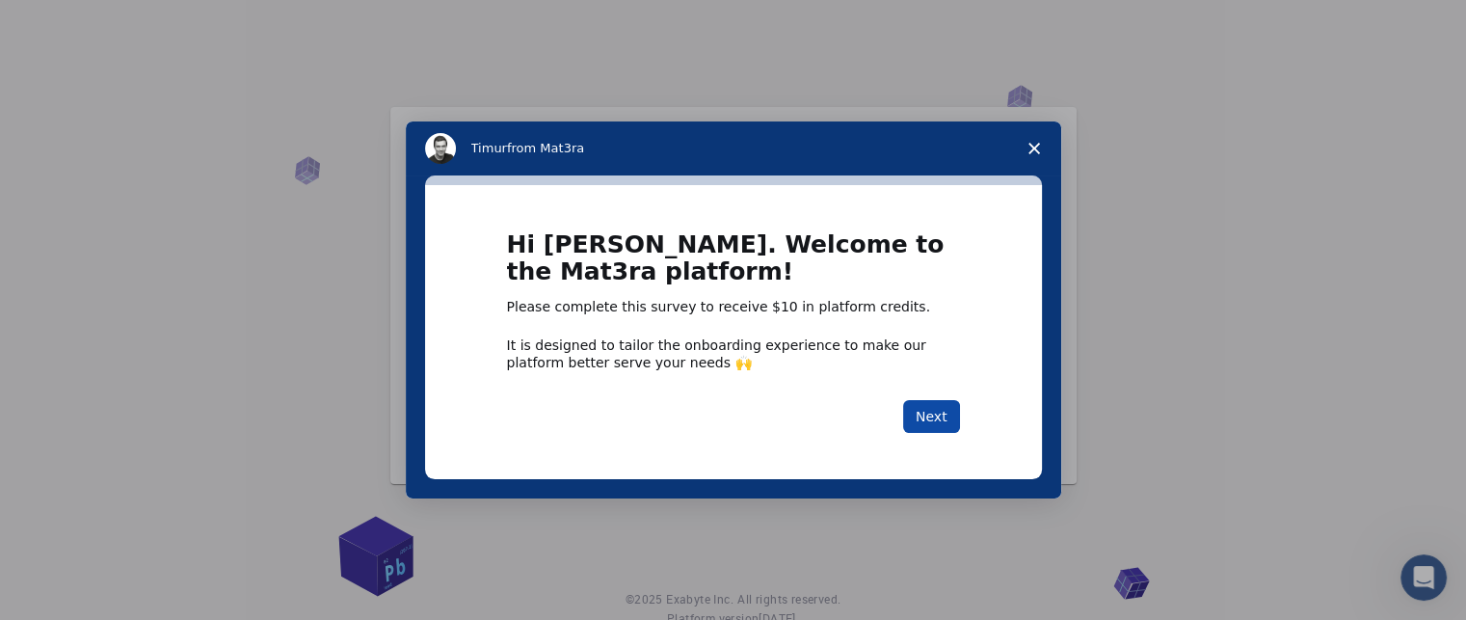
click at [930, 412] on button "Next" at bounding box center [931, 416] width 57 height 33
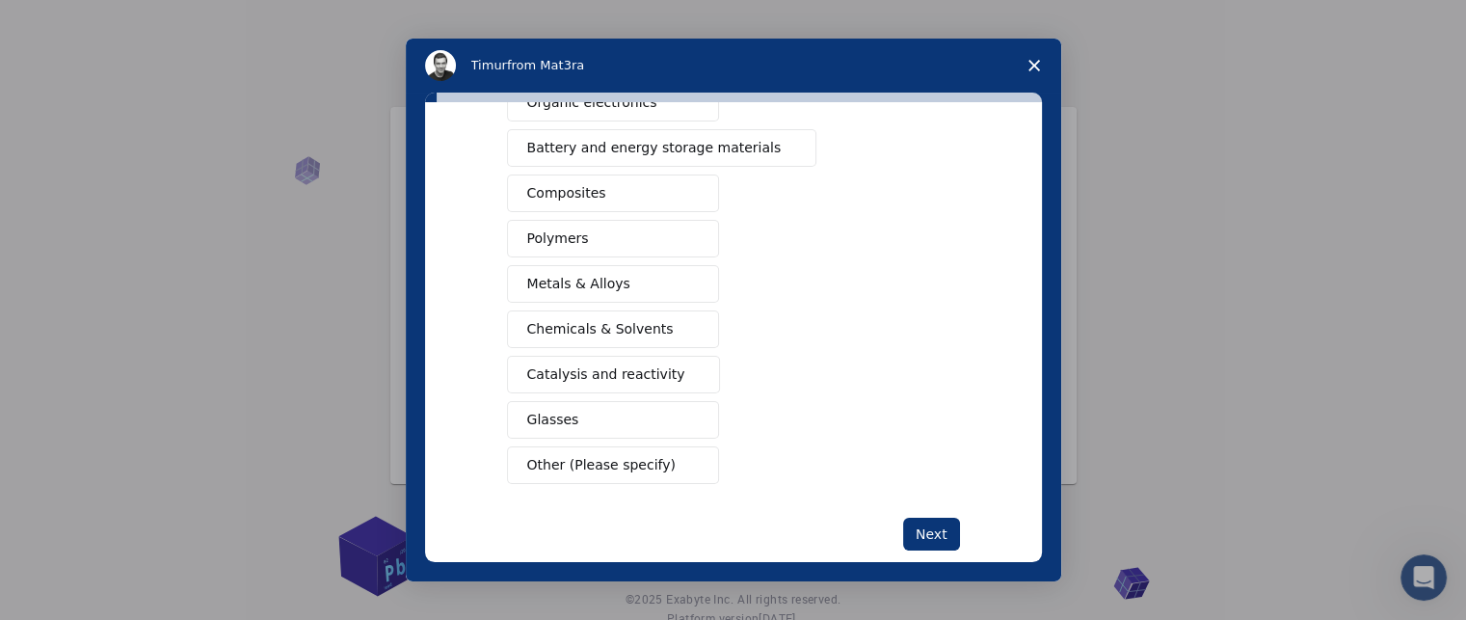
scroll to position [305, 0]
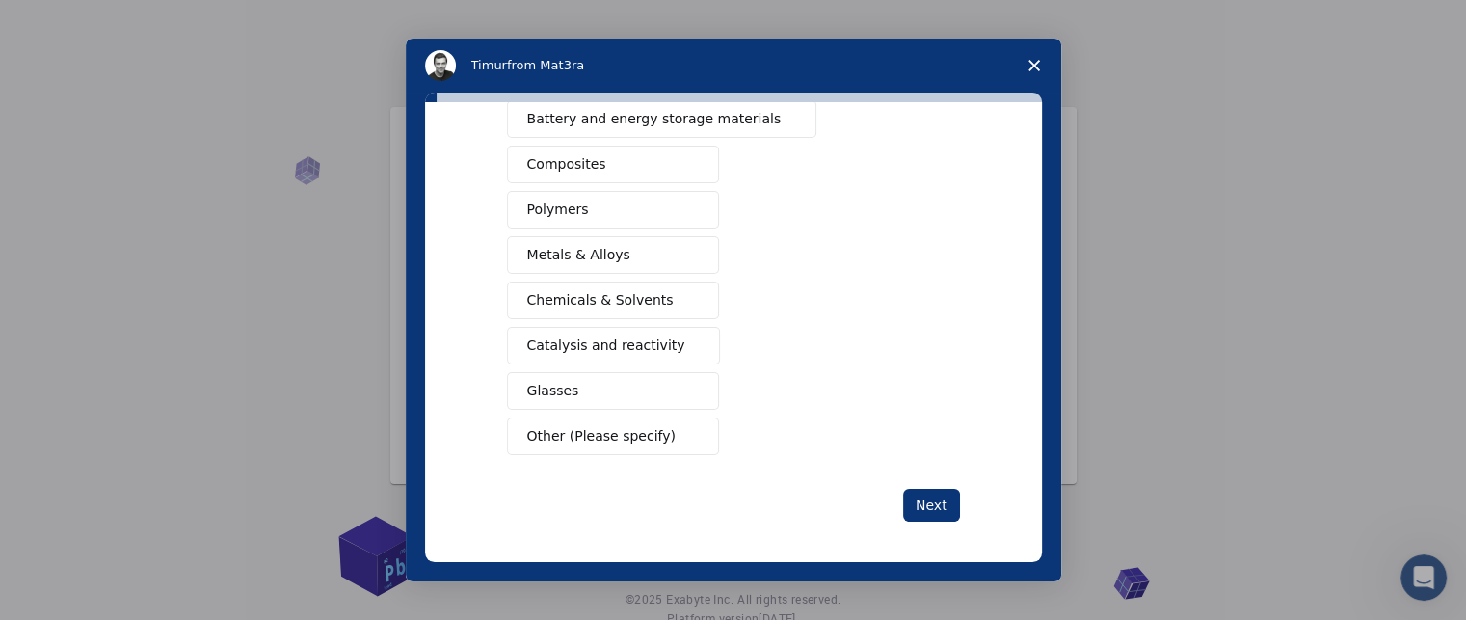
click at [621, 428] on span "Other (Please specify)" at bounding box center [601, 436] width 148 height 20
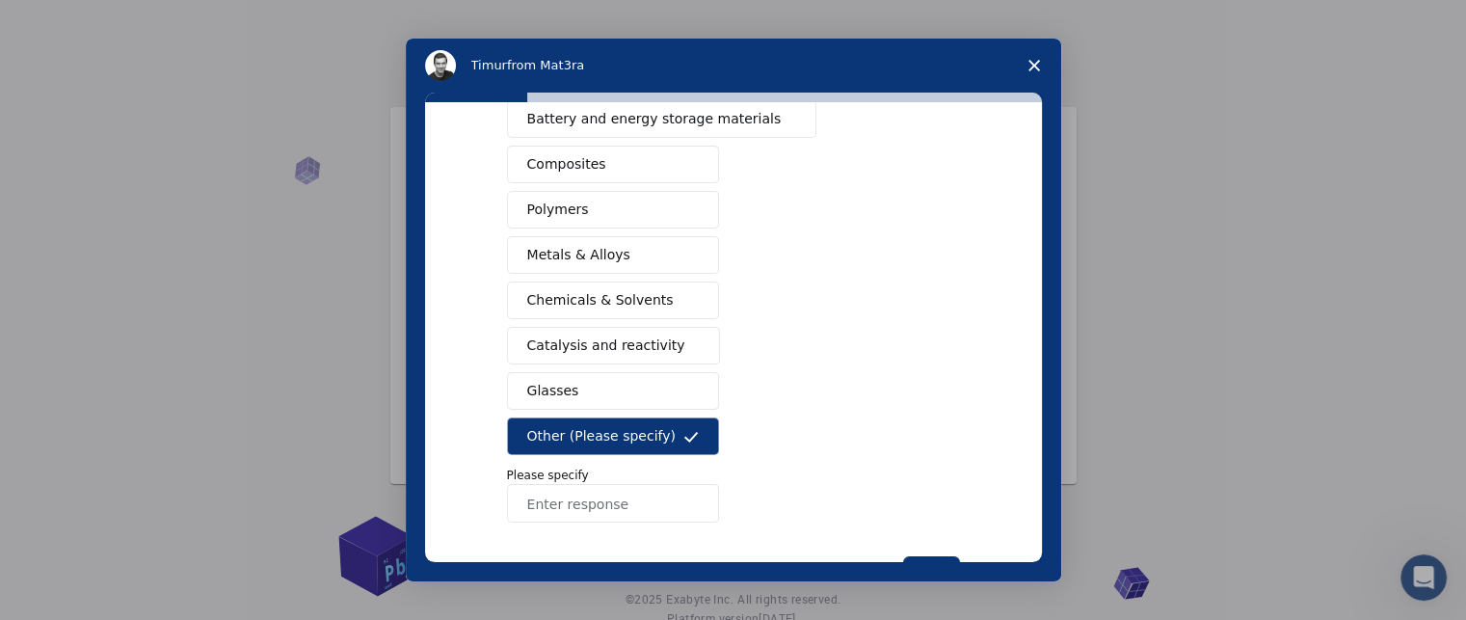
click at [585, 514] on input "Enter response" at bounding box center [613, 503] width 212 height 39
type input "q"
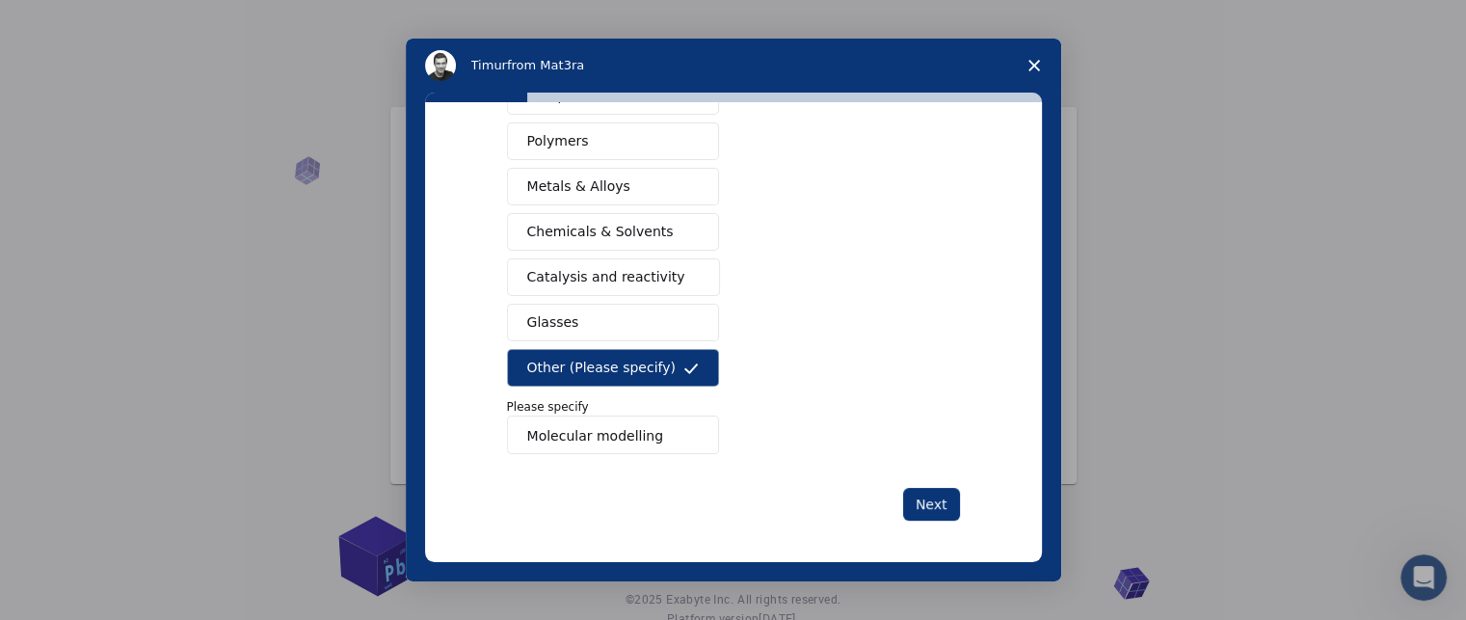
click at [622, 430] on input "Molecular modelling" at bounding box center [613, 435] width 212 height 39
type input "Molecular modeling"
click at [935, 488] on div "Next" at bounding box center [733, 504] width 453 height 33
drag, startPoint x: 930, startPoint y: 523, endPoint x: 921, endPoint y: 507, distance: 19.0
click at [921, 507] on div "What type(s) of materials are you interested in? Semiconductors Solar energy ma…" at bounding box center [733, 332] width 617 height 460
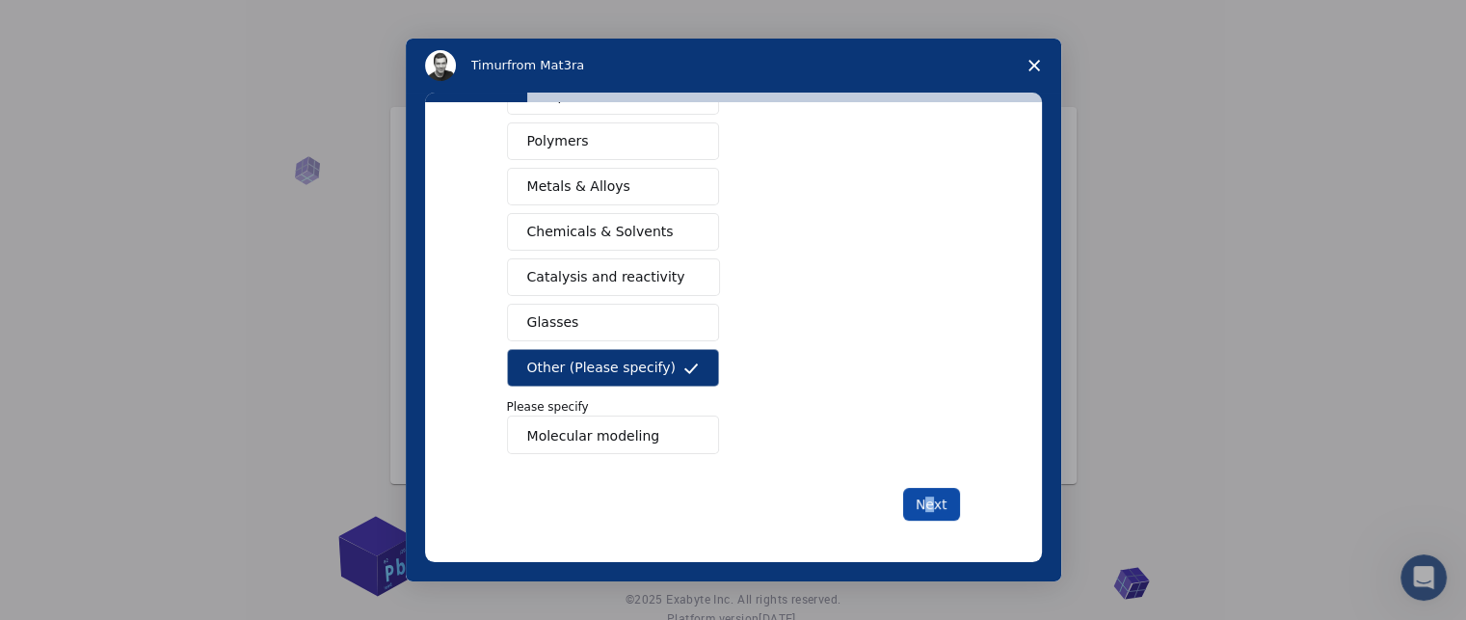
click at [921, 507] on button "Next" at bounding box center [931, 504] width 57 height 33
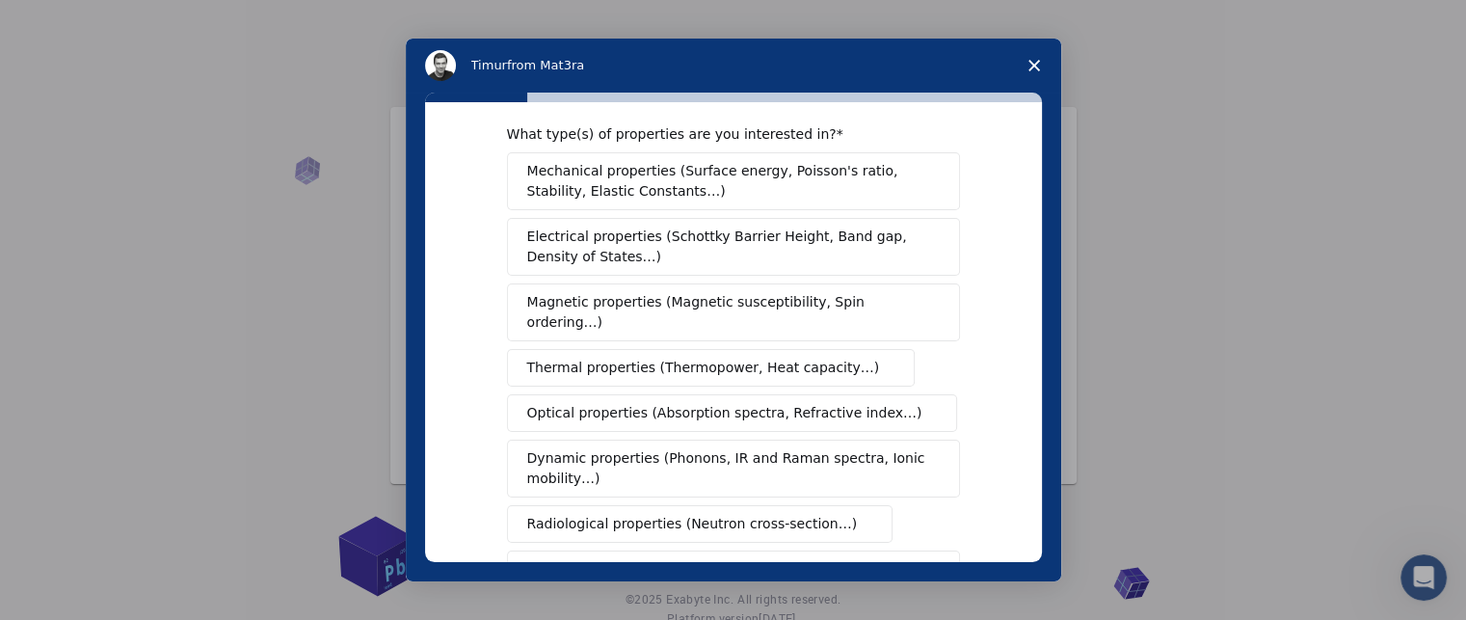
scroll to position [0, 0]
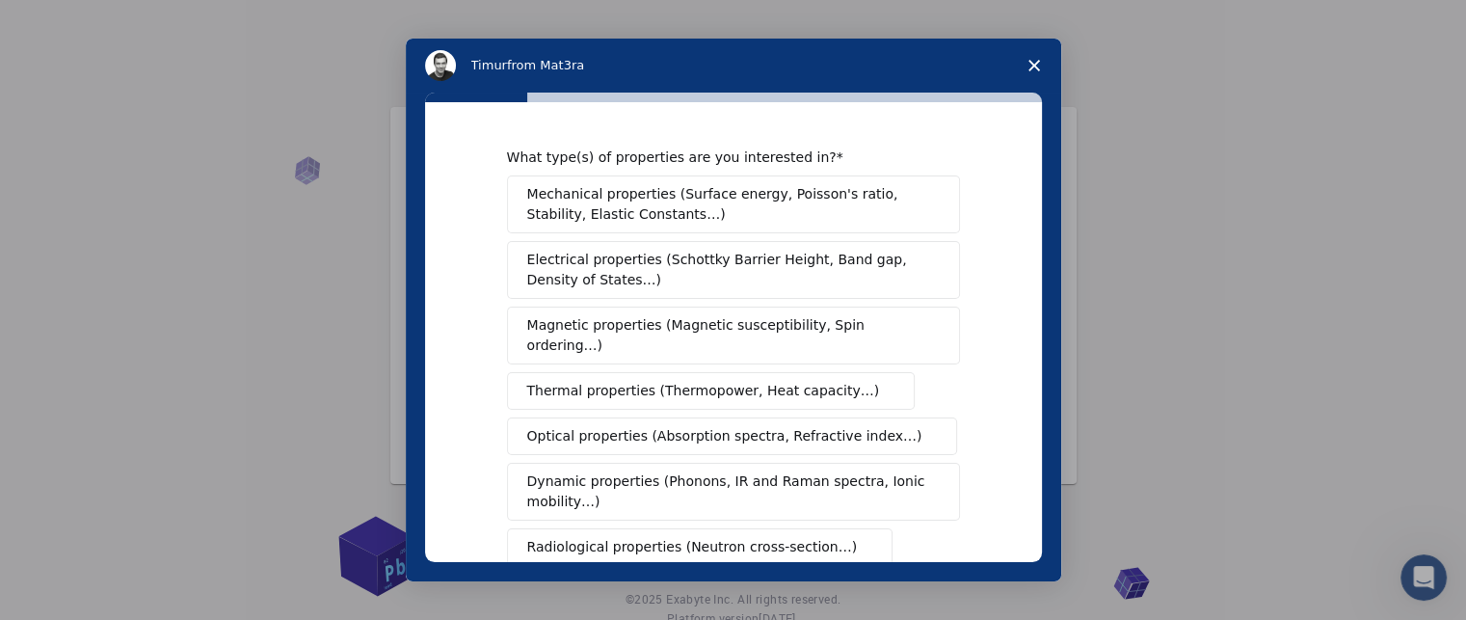
click at [1027, 242] on div "What type(s) of properties are you interested in? Mechanical properties (Surfac…" at bounding box center [733, 332] width 617 height 460
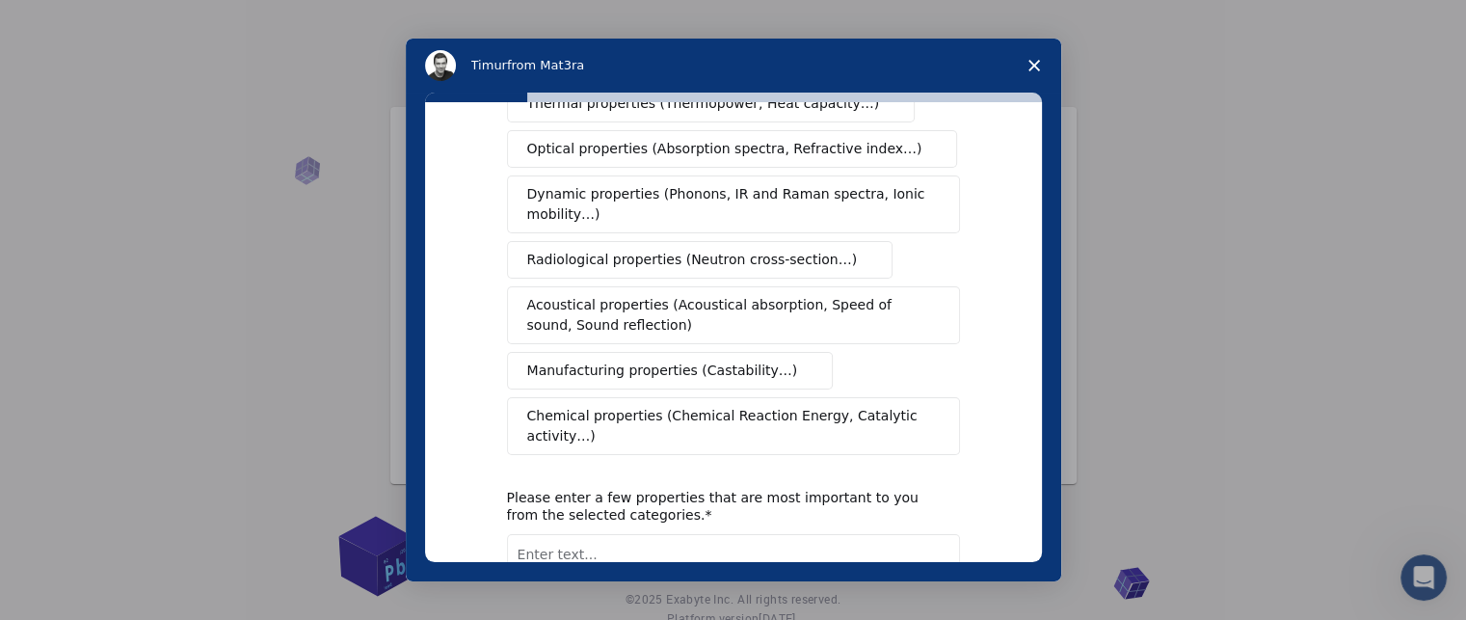
scroll to position [405, 0]
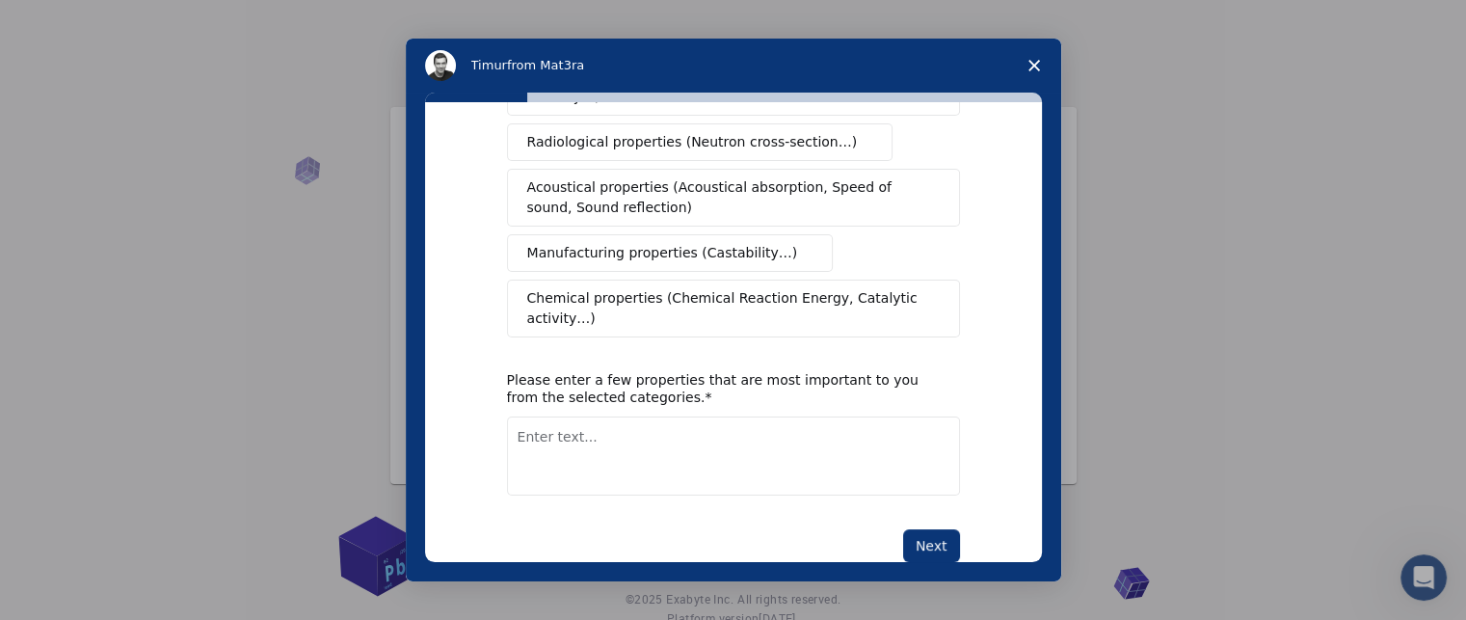
click at [1030, 74] on span "Close survey" at bounding box center [1034, 66] width 54 height 54
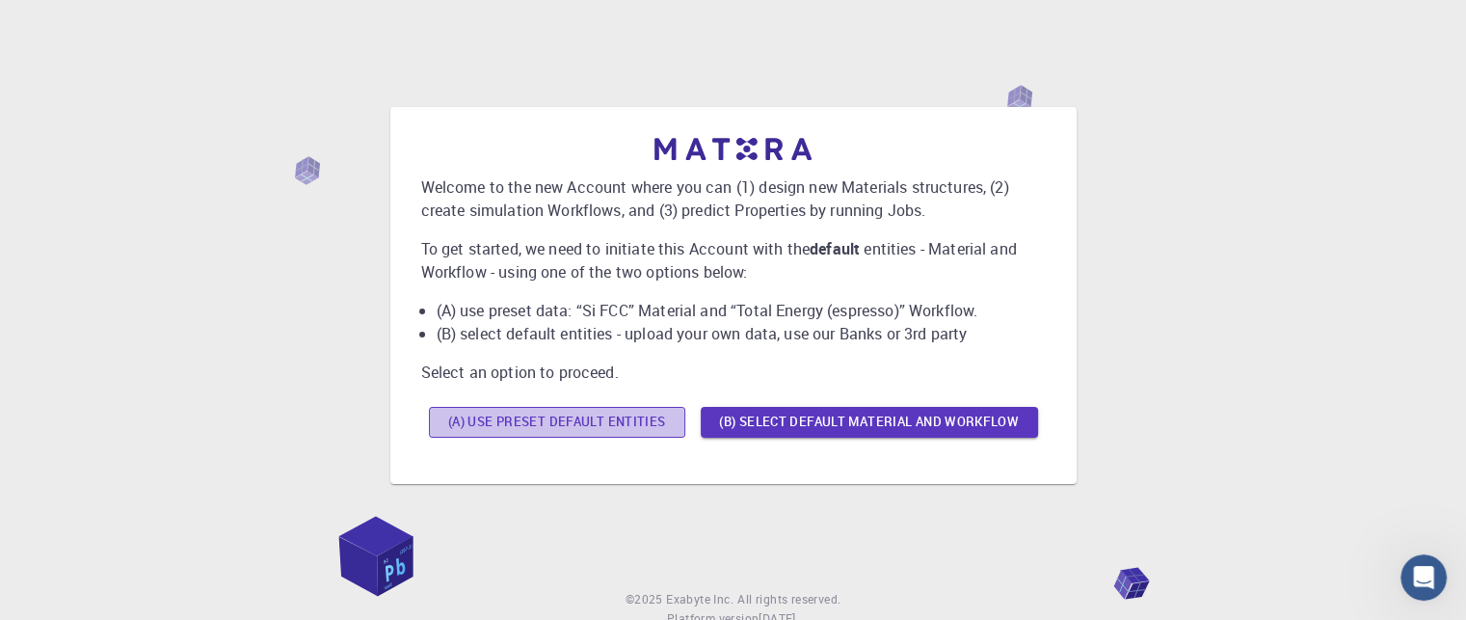
click at [573, 415] on button "(A) Use preset default entities" at bounding box center [557, 422] width 256 height 31
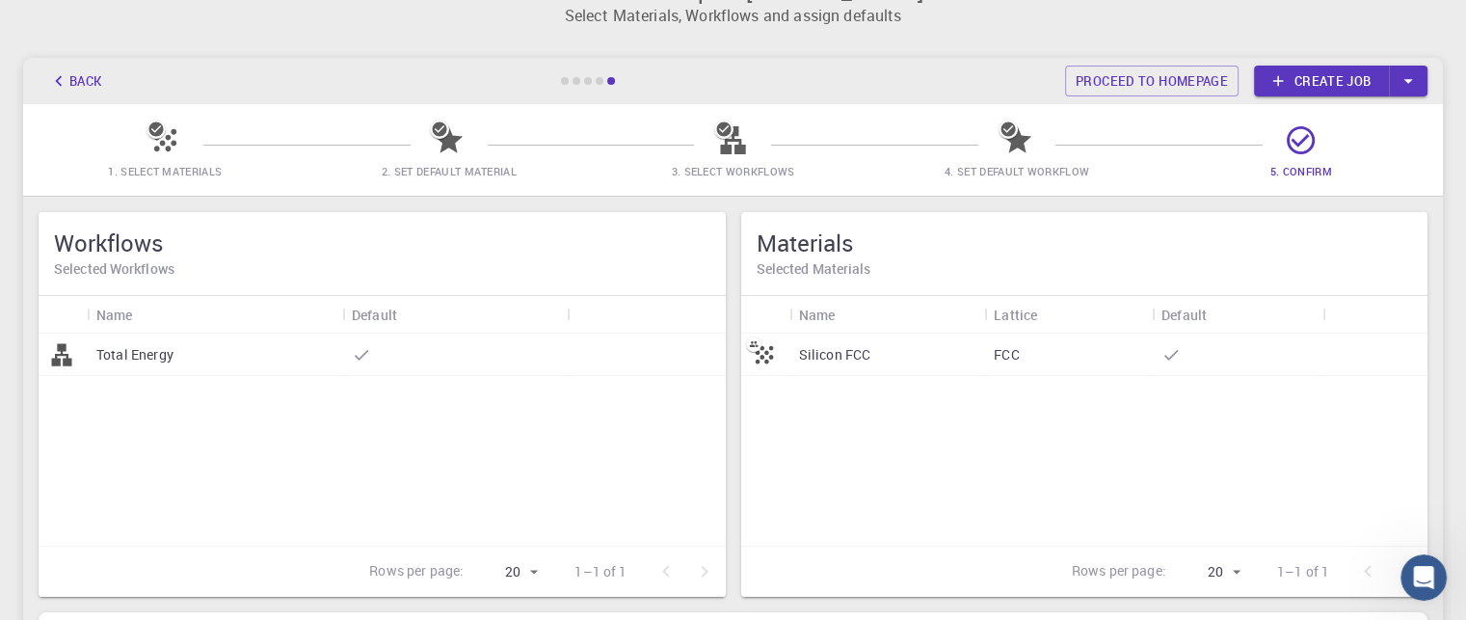
scroll to position [39, 0]
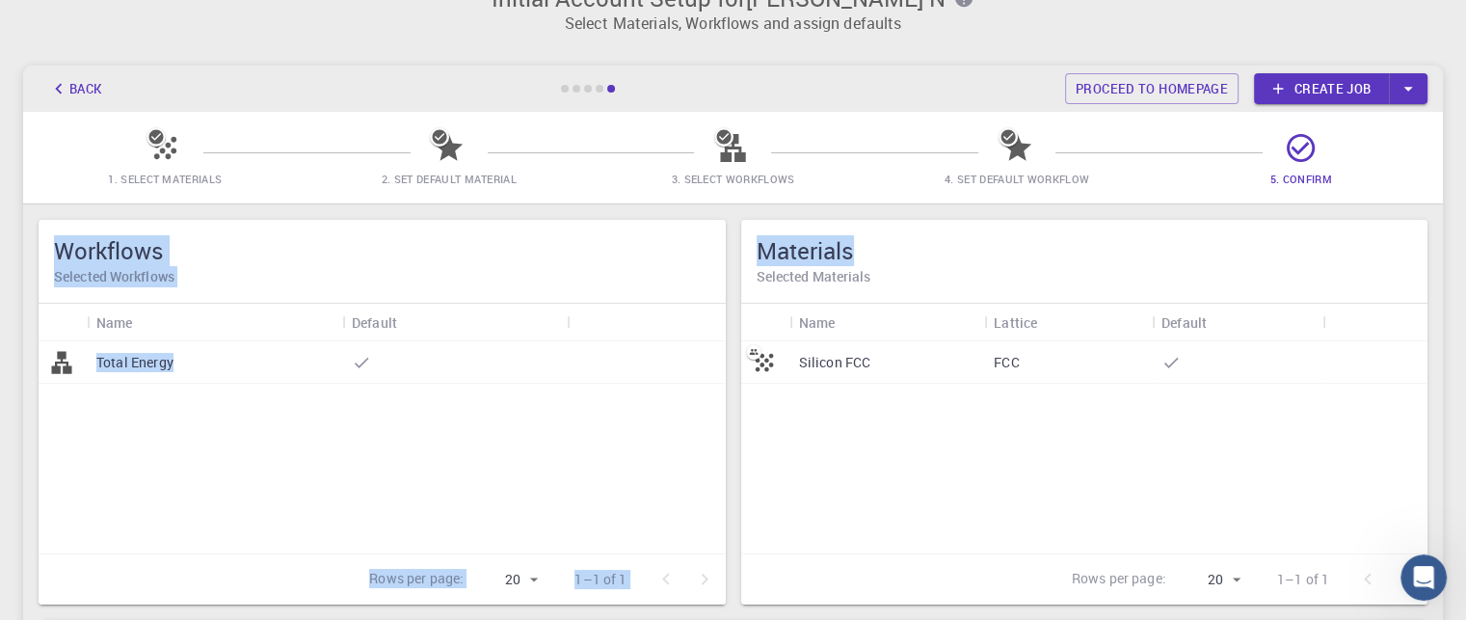
drag, startPoint x: 1452, startPoint y: 234, endPoint x: 1441, endPoint y: 169, distance: 66.4
click at [1441, 169] on div "Initial Account Setup for [PERSON_NAME] N Select Materials, Workflows and assig…" at bounding box center [733, 357] width 1466 height 793
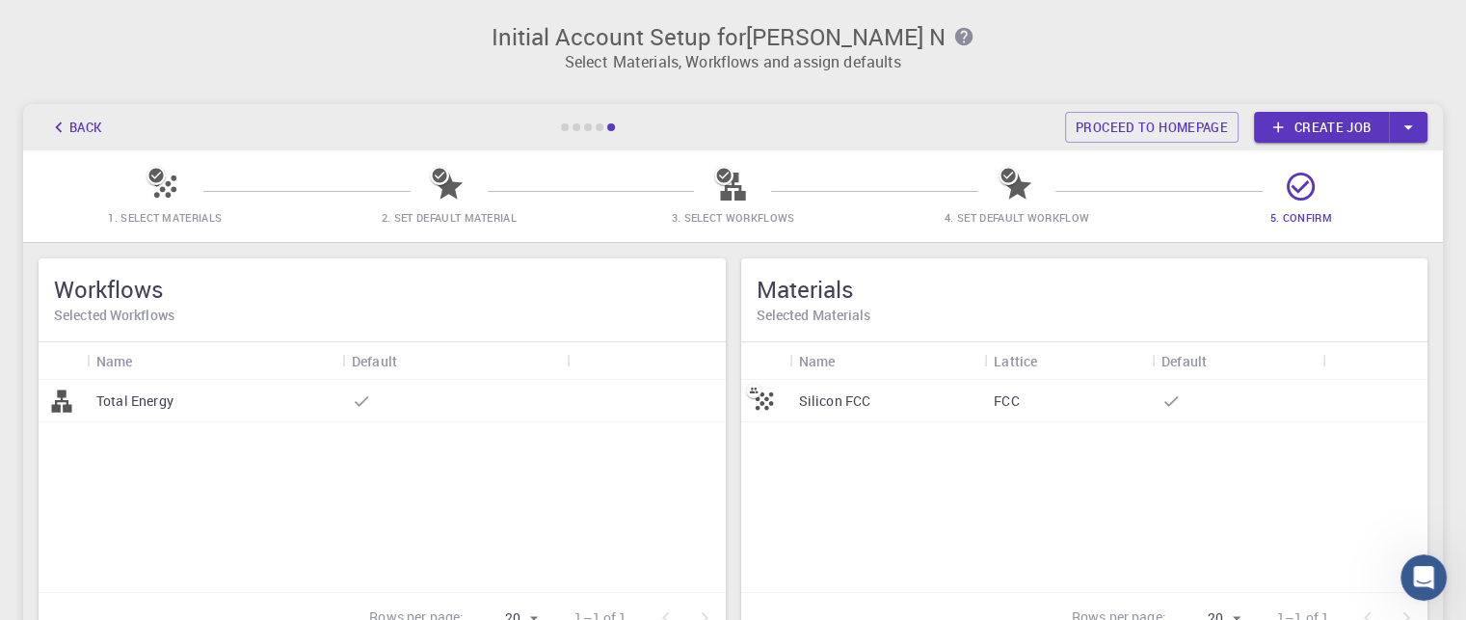
click at [866, 147] on div "Back Proceed to homepage Create job" at bounding box center [733, 127] width 1420 height 46
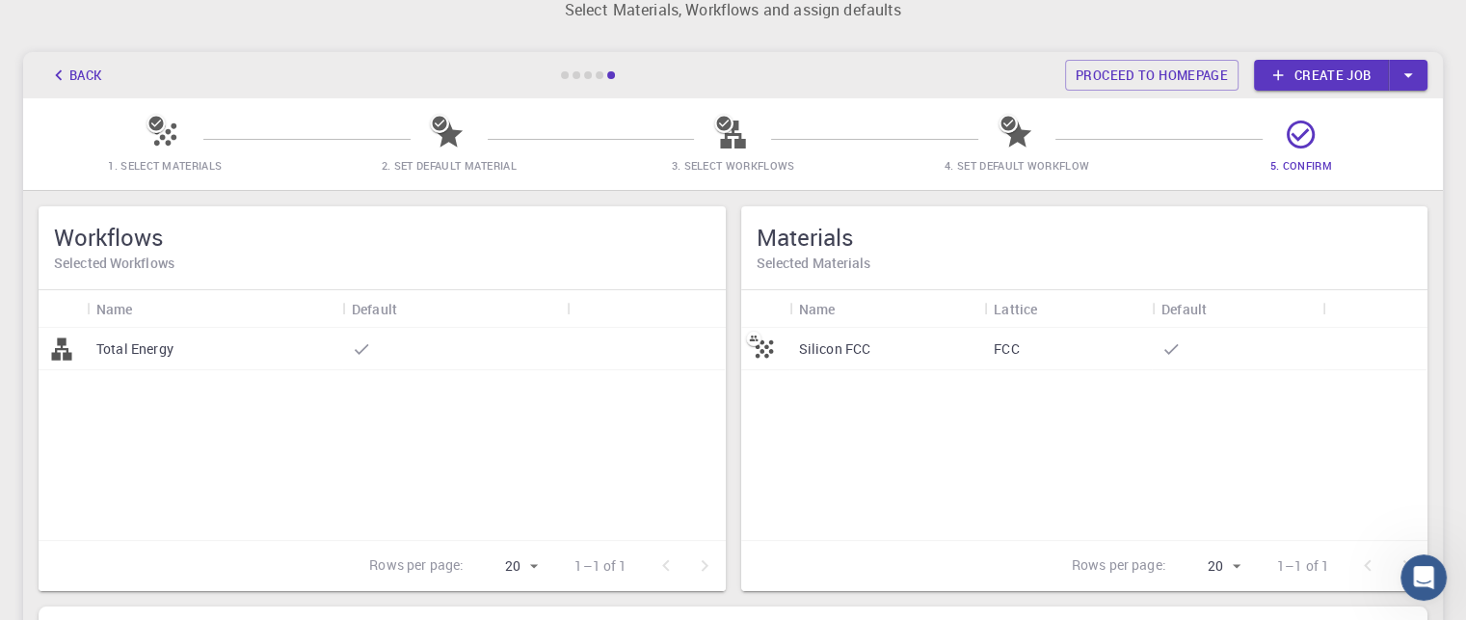
scroll to position [10, 0]
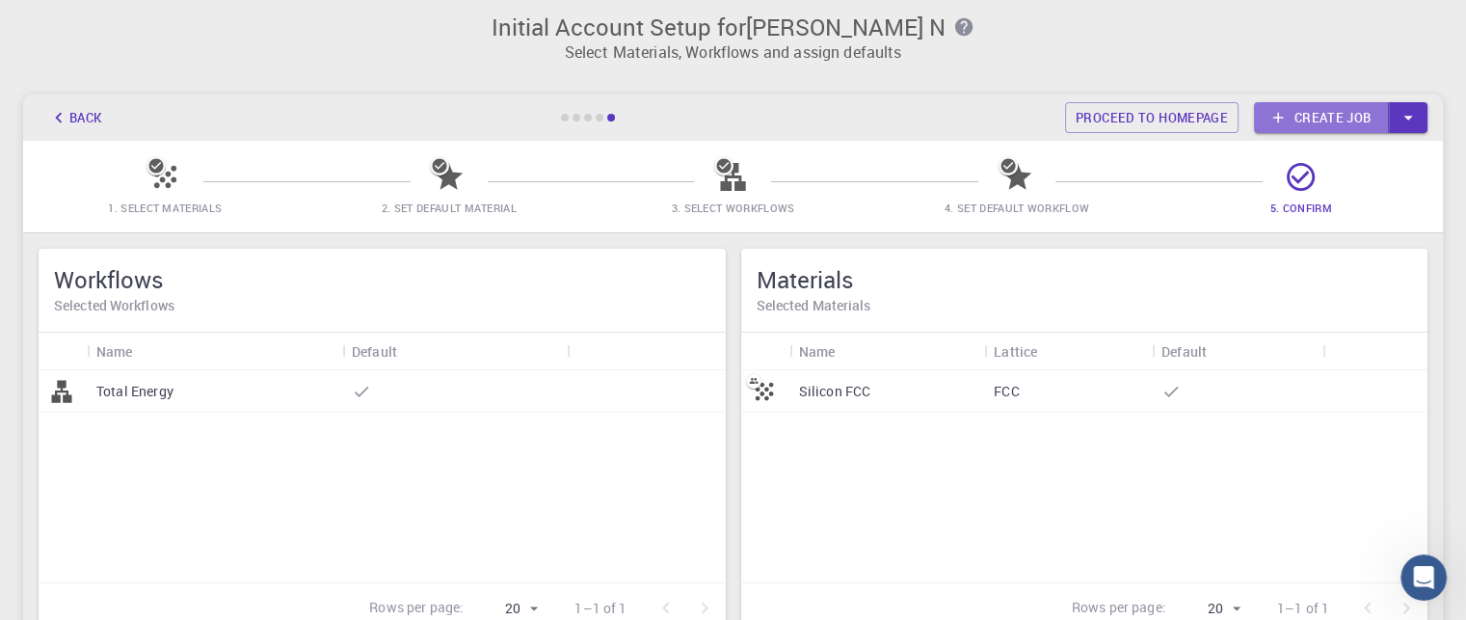
click at [1360, 107] on link "Create job" at bounding box center [1321, 117] width 135 height 31
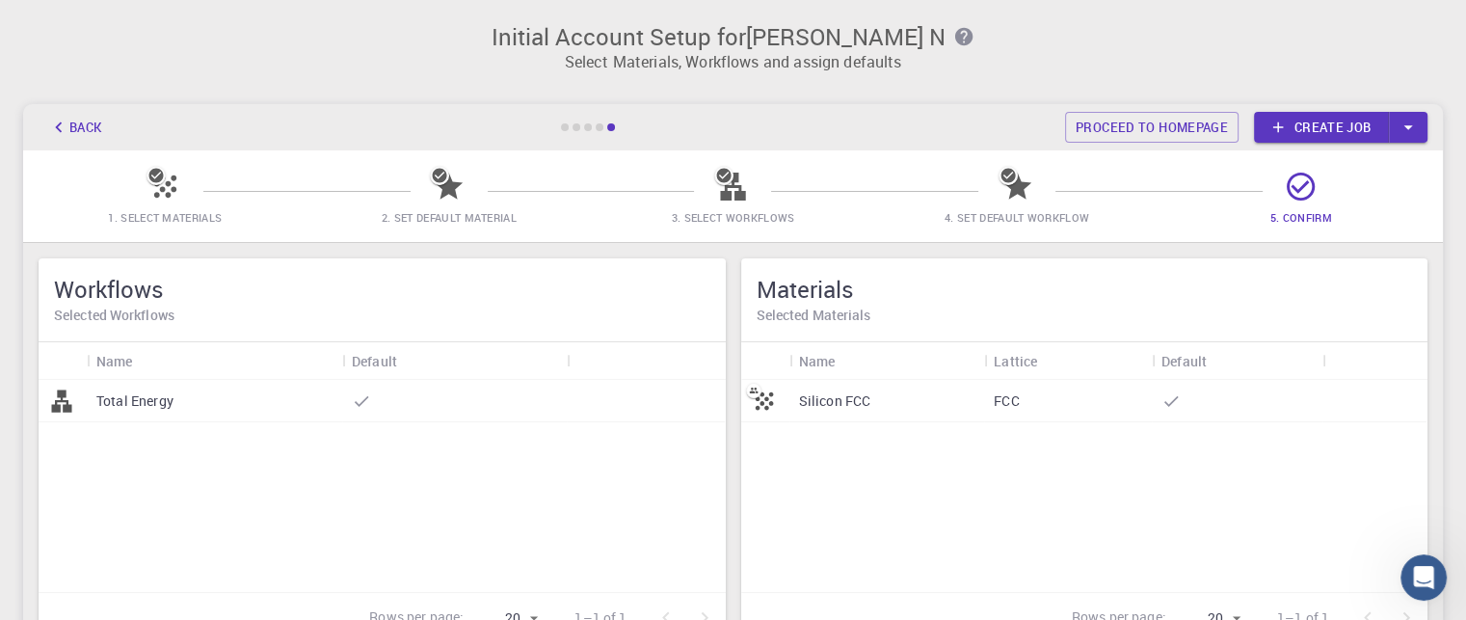
click at [138, 194] on span "1. Select Materials" at bounding box center [165, 203] width 269 height 45
click at [157, 188] on icon at bounding box center [165, 187] width 34 height 34
click at [566, 125] on div at bounding box center [565, 127] width 8 height 8
drag, startPoint x: 566, startPoint y: 125, endPoint x: 128, endPoint y: 149, distance: 438.3
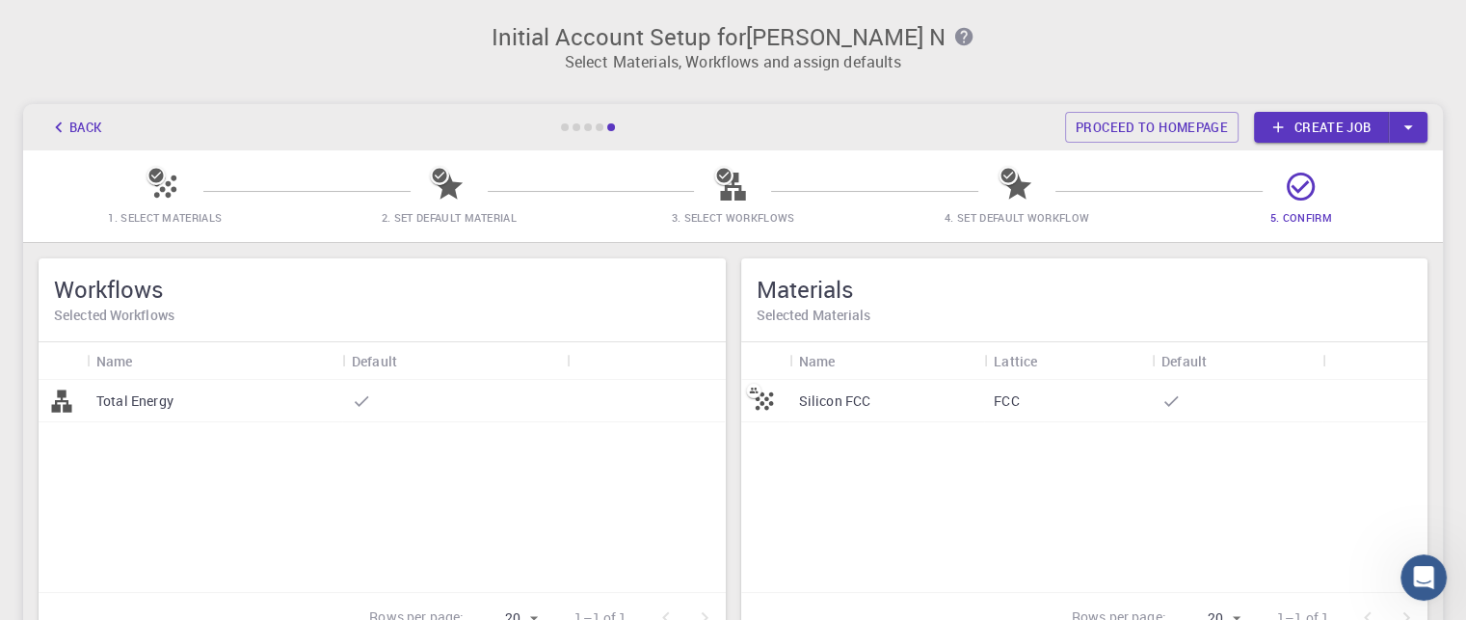
click at [128, 149] on main "Back Proceed to homepage Create job 1. Select Materials 2. Set Default Material…" at bounding box center [733, 437] width 1420 height 666
click at [71, 127] on button "Back" at bounding box center [75, 127] width 73 height 31
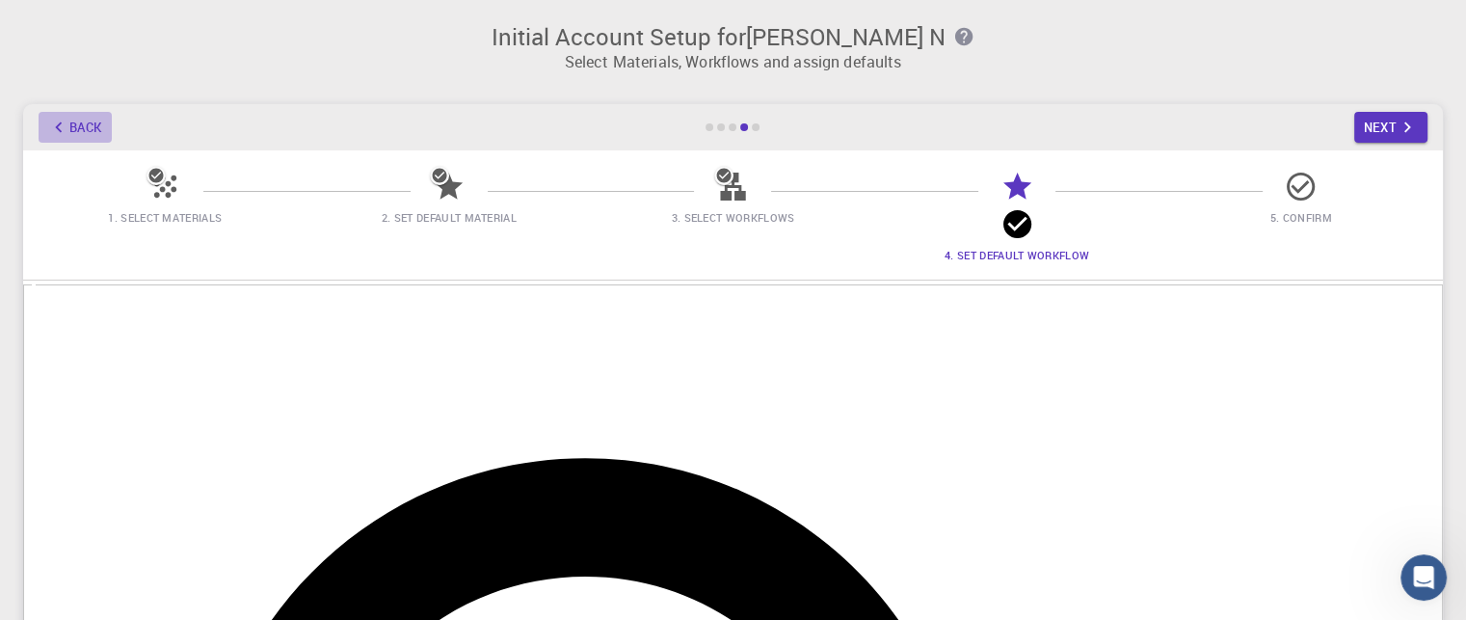
click at [71, 127] on button "Back" at bounding box center [75, 127] width 73 height 31
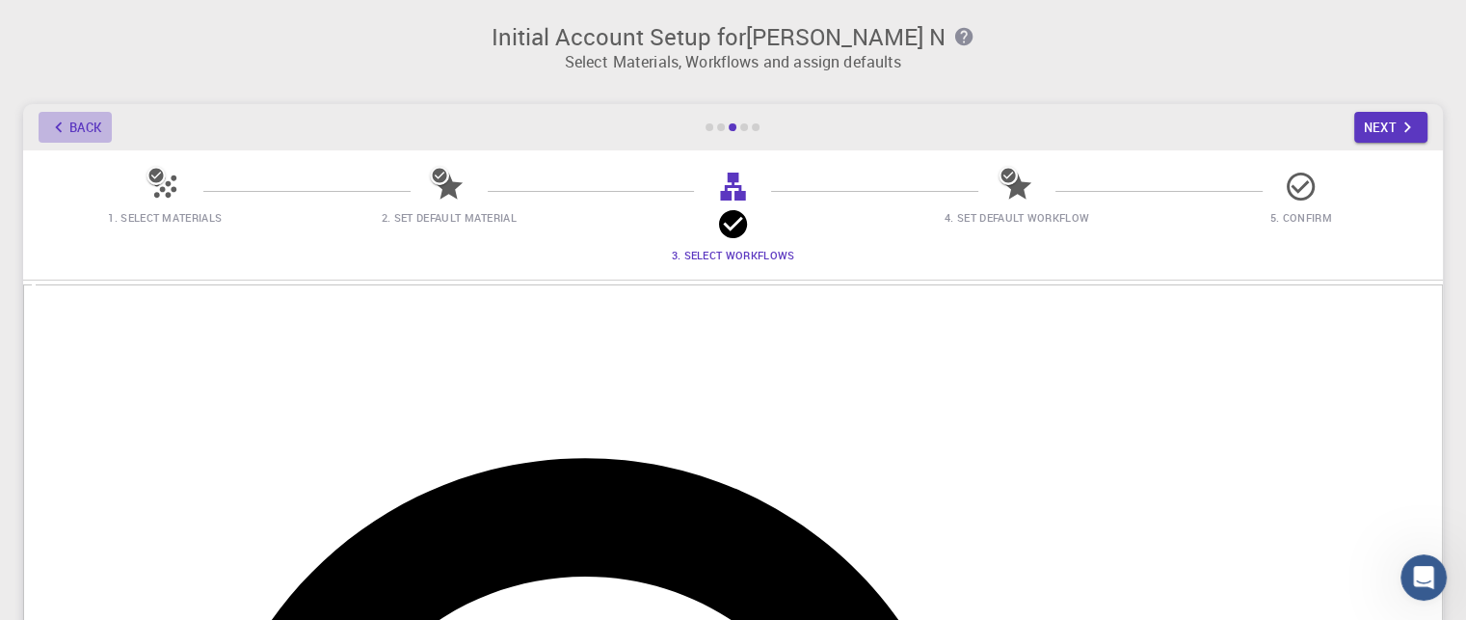
click at [71, 127] on button "Back" at bounding box center [75, 127] width 73 height 31
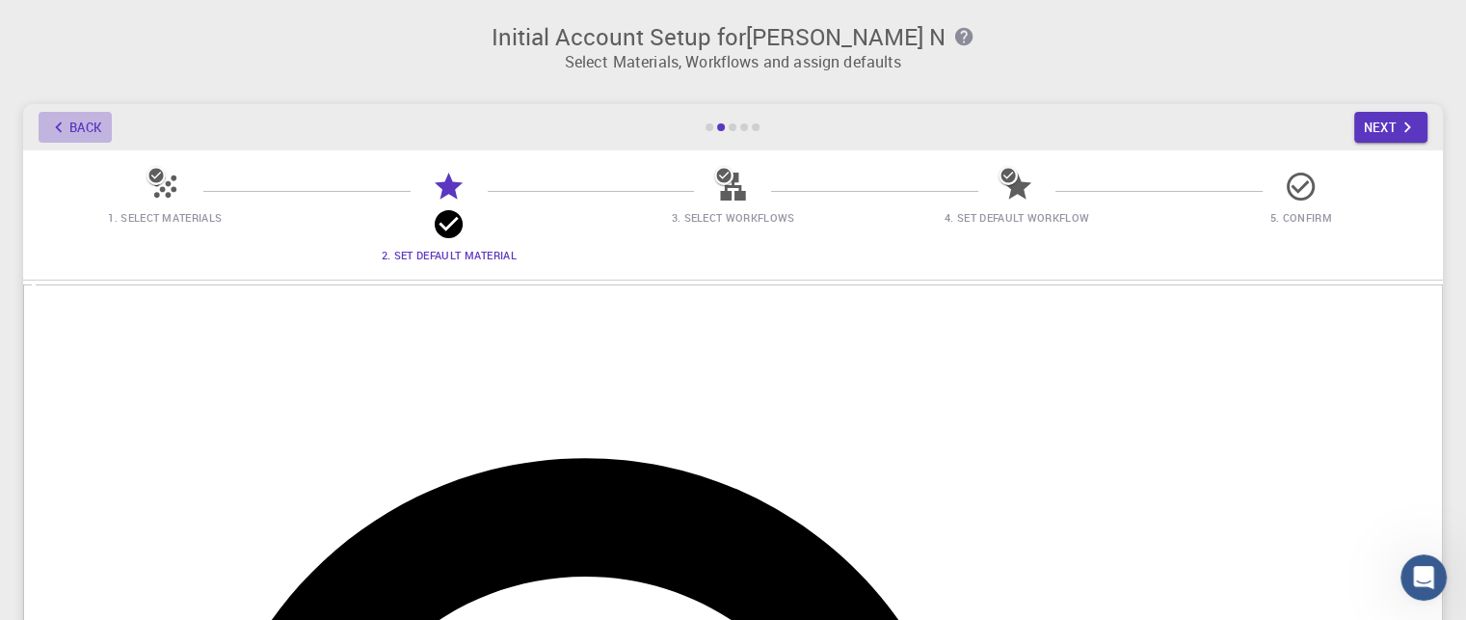
click at [71, 127] on button "Back" at bounding box center [75, 127] width 73 height 31
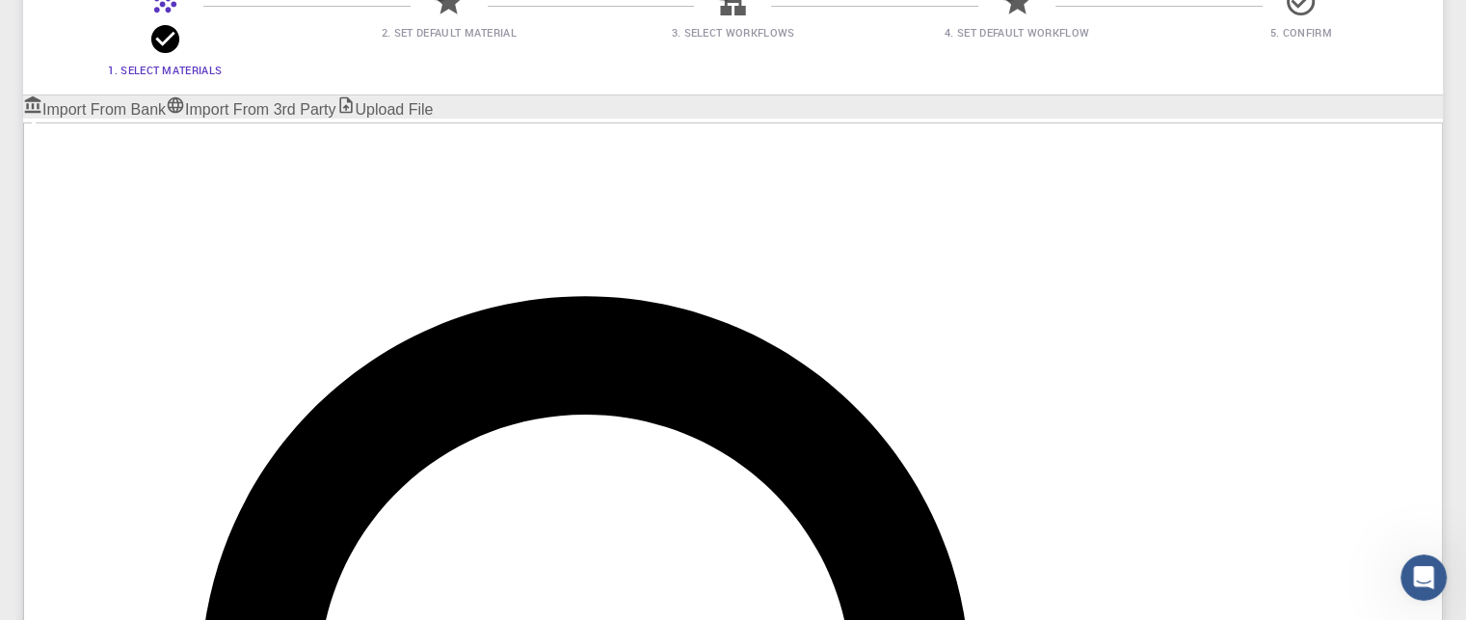
scroll to position [193, 0]
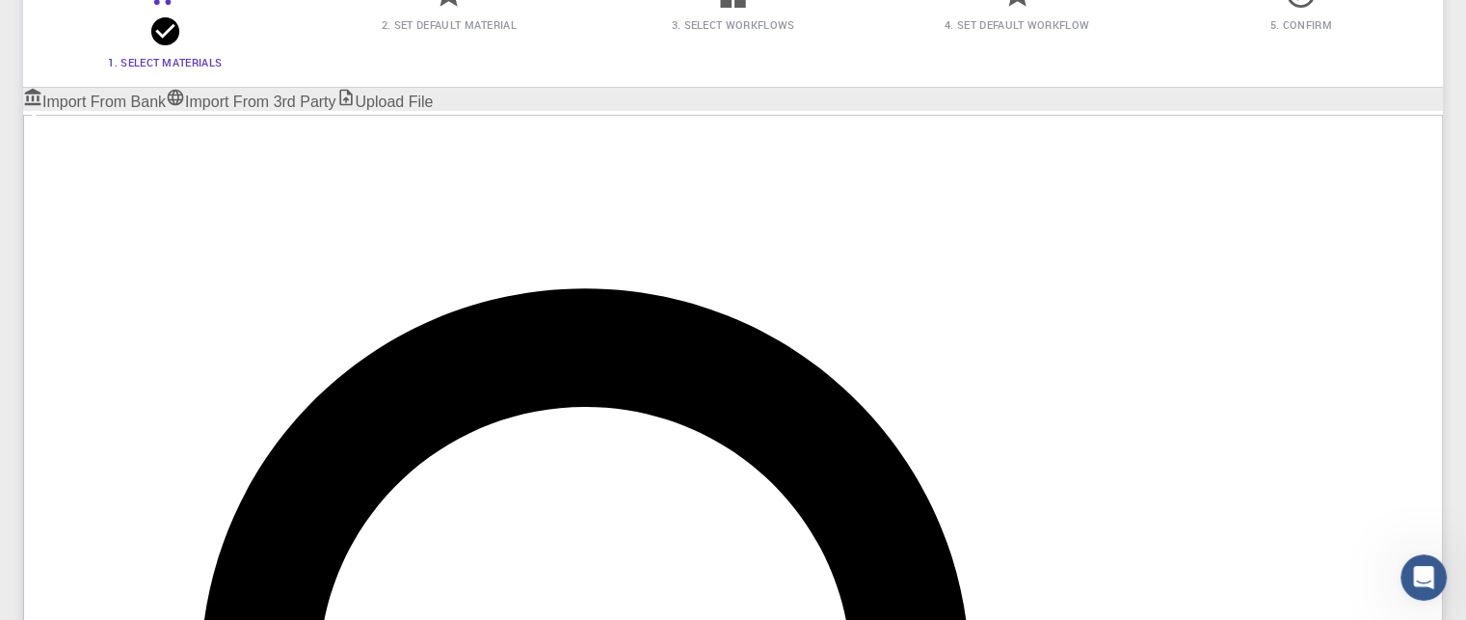
checkbox input "true"
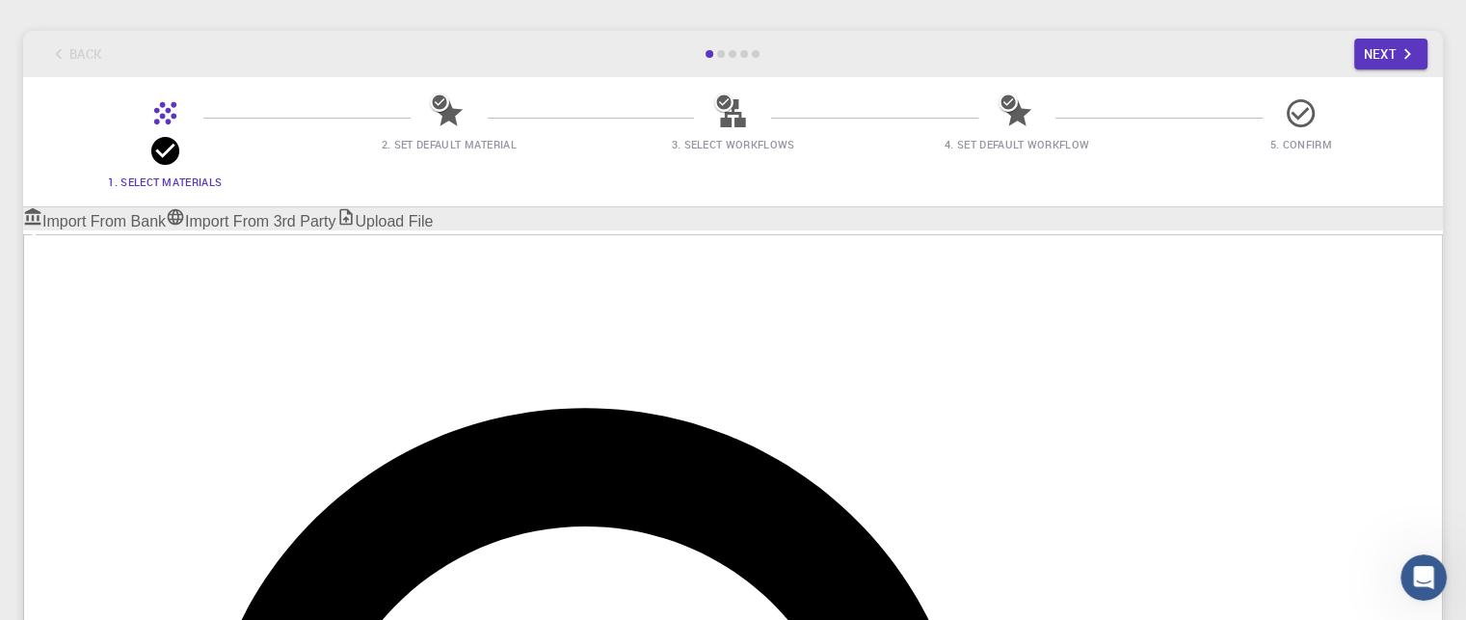
scroll to position [77, 0]
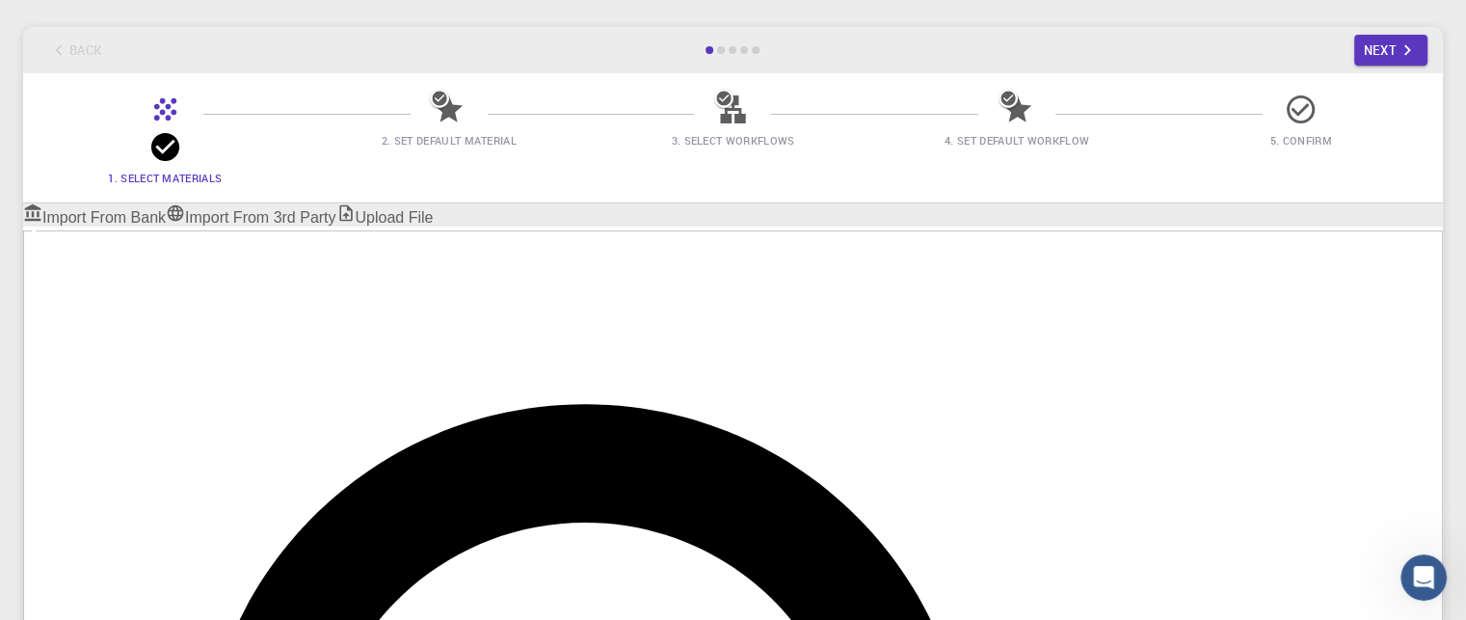
checkbox input "true"
click at [1388, 44] on button "Next" at bounding box center [1391, 50] width 74 height 31
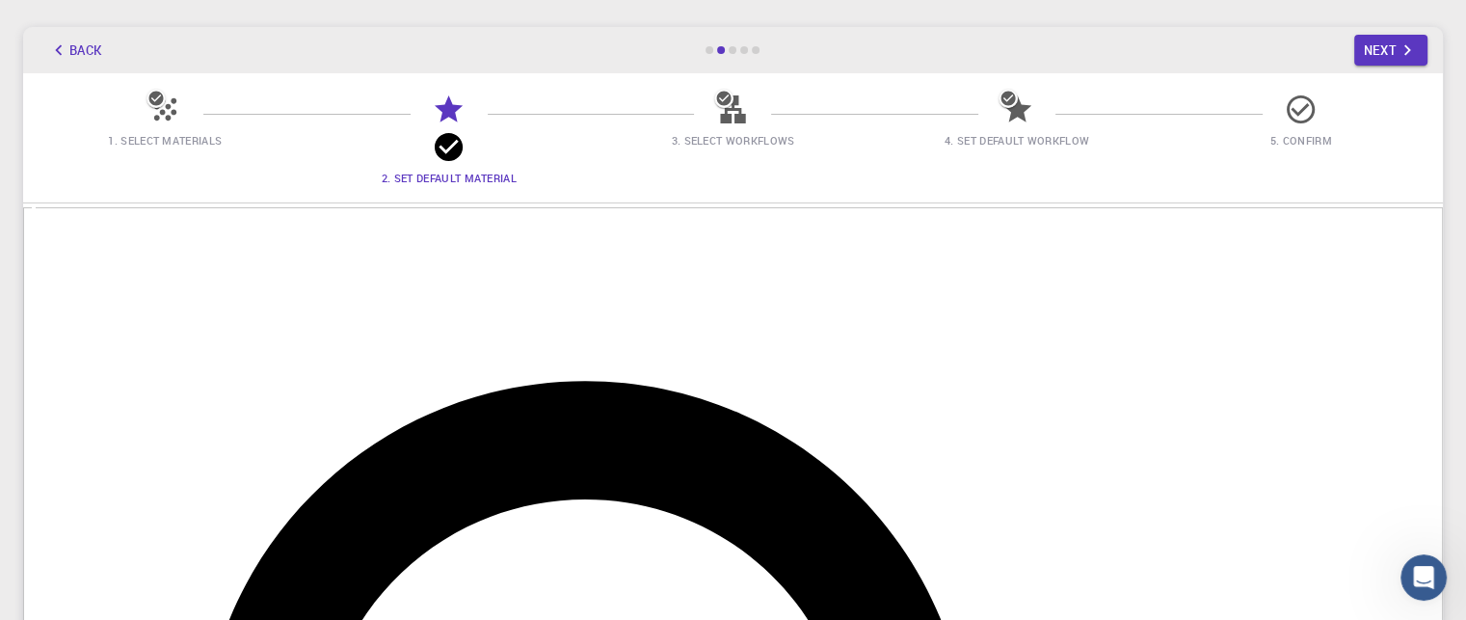
checkbox input "true"
click at [1391, 41] on button "Next" at bounding box center [1391, 50] width 74 height 31
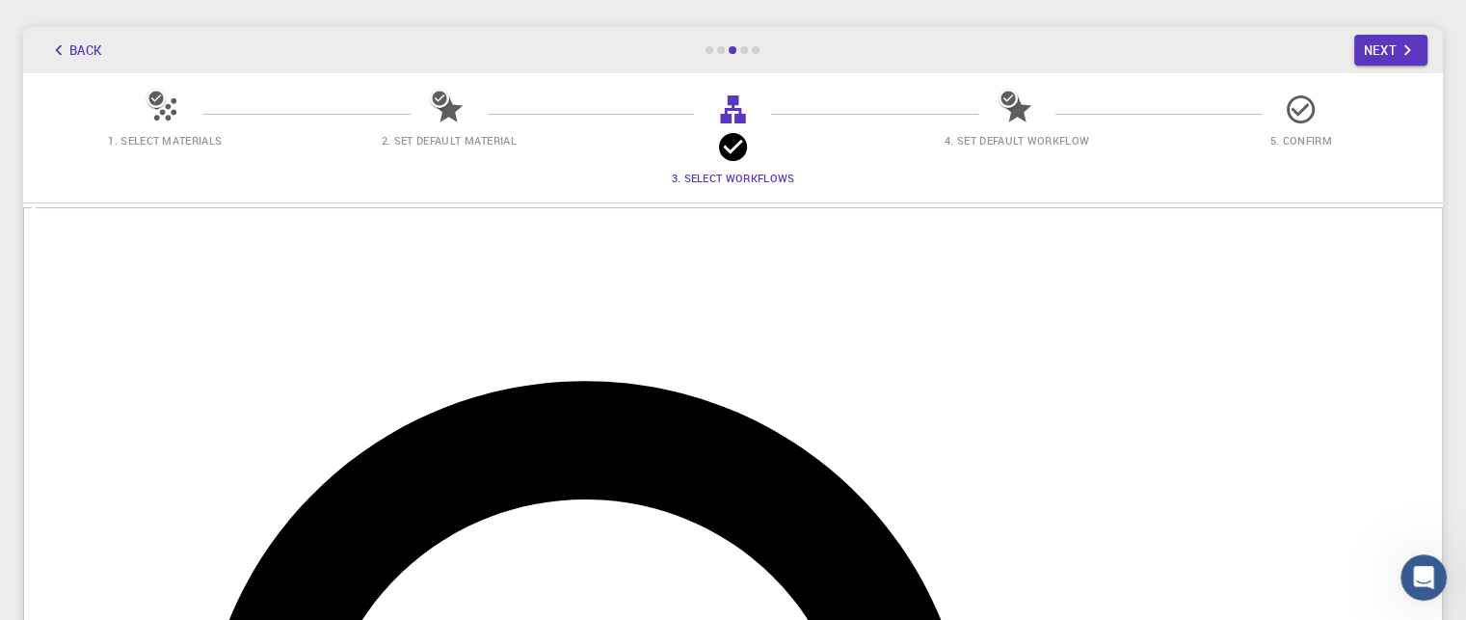
checkbox input "true"
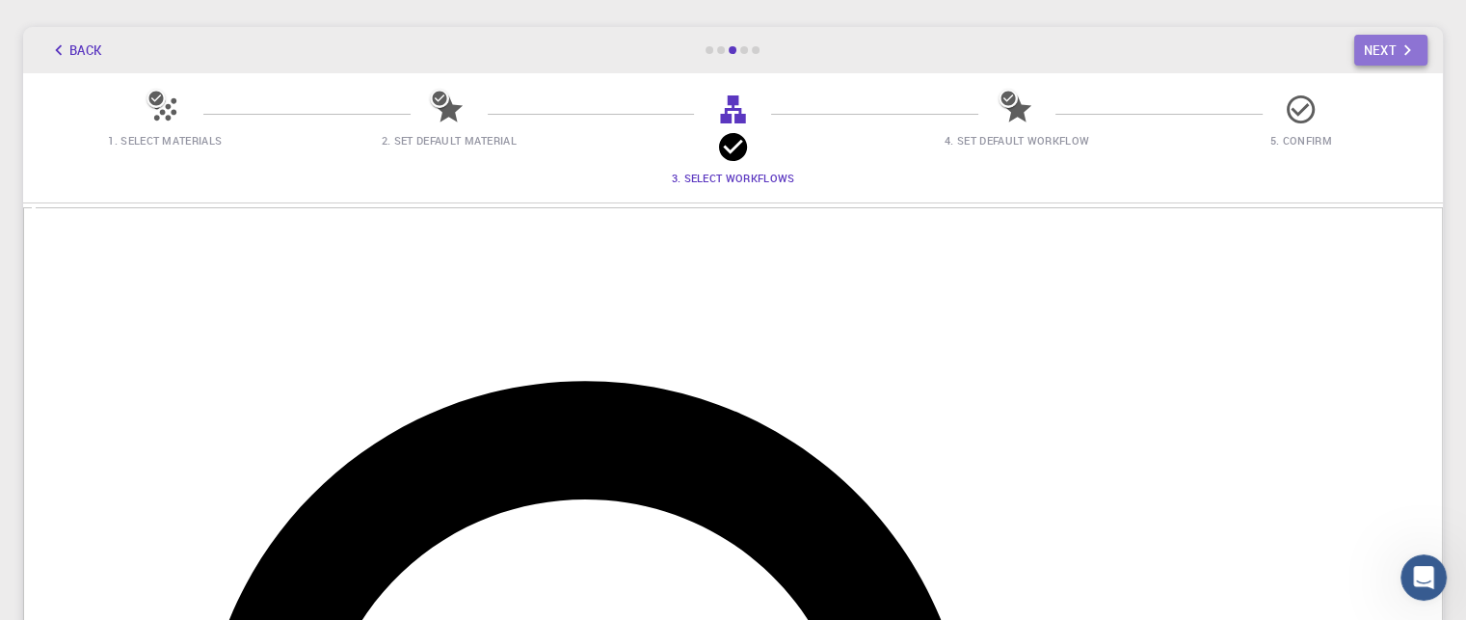
click at [1392, 40] on button "Next" at bounding box center [1391, 50] width 74 height 31
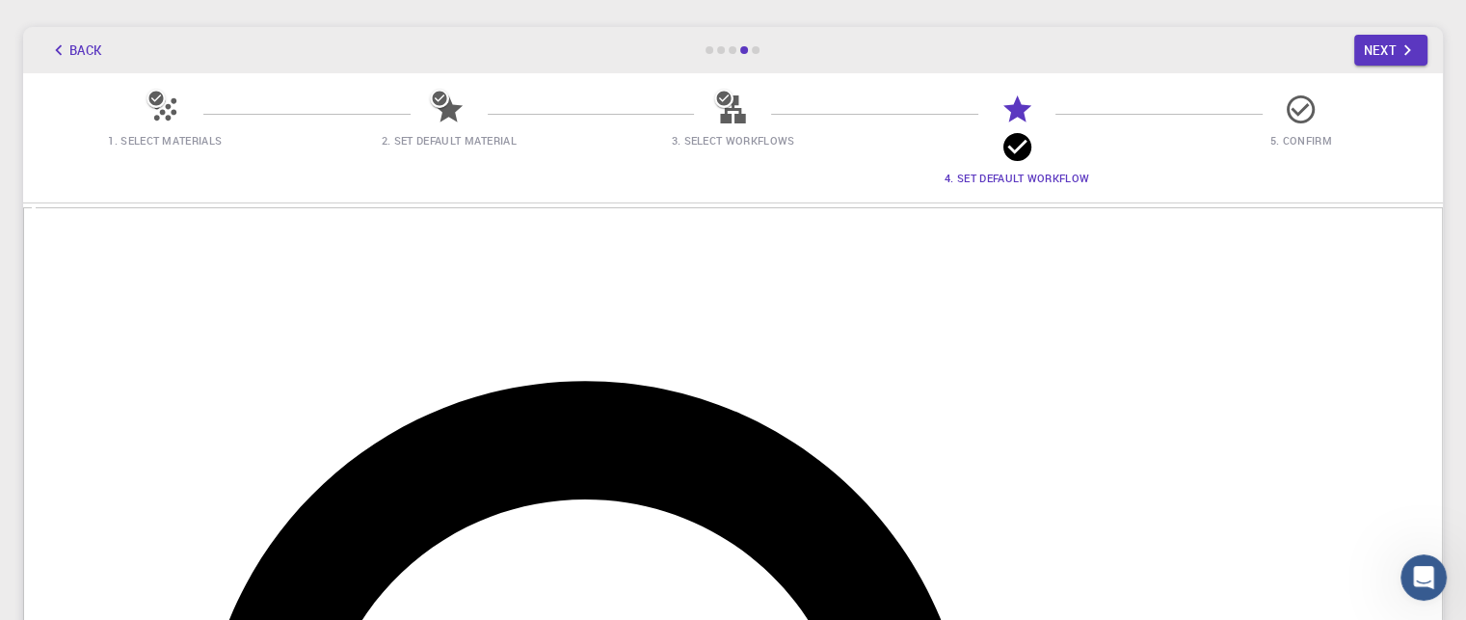
checkbox input "true"
click at [1391, 35] on button "Next" at bounding box center [1391, 50] width 74 height 31
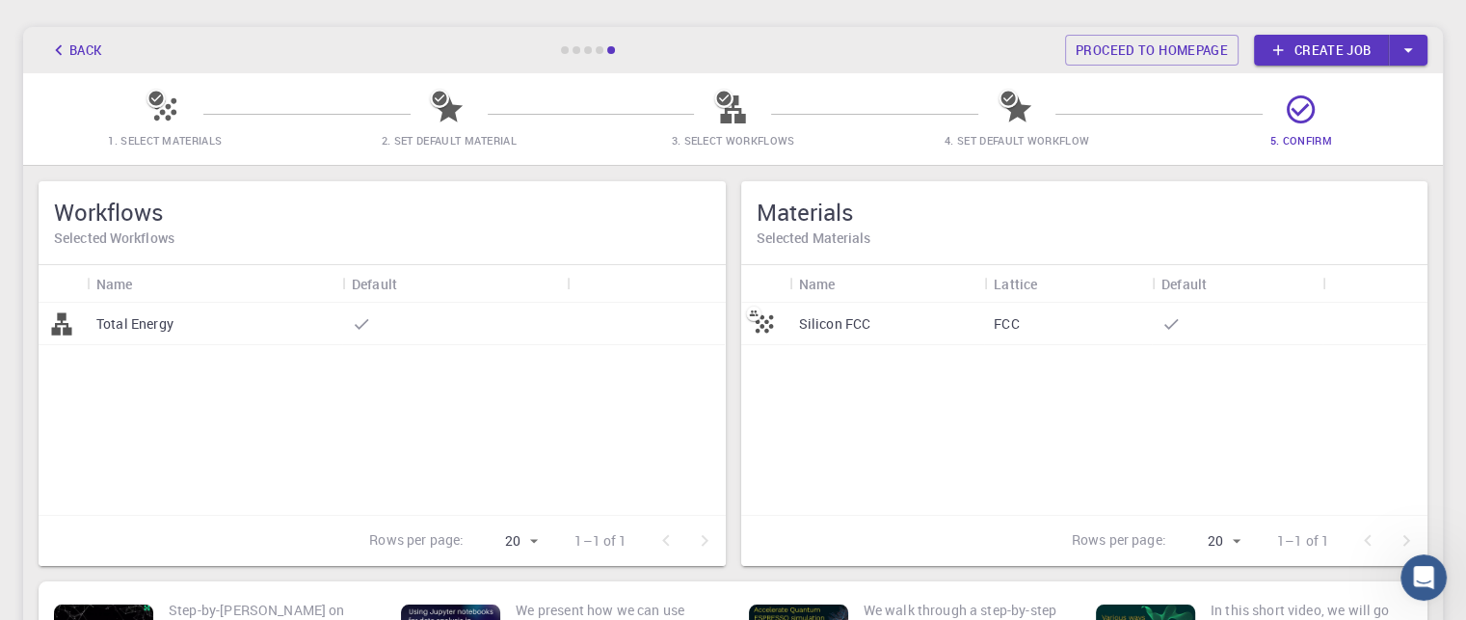
click at [1296, 124] on icon at bounding box center [1301, 110] width 34 height 34
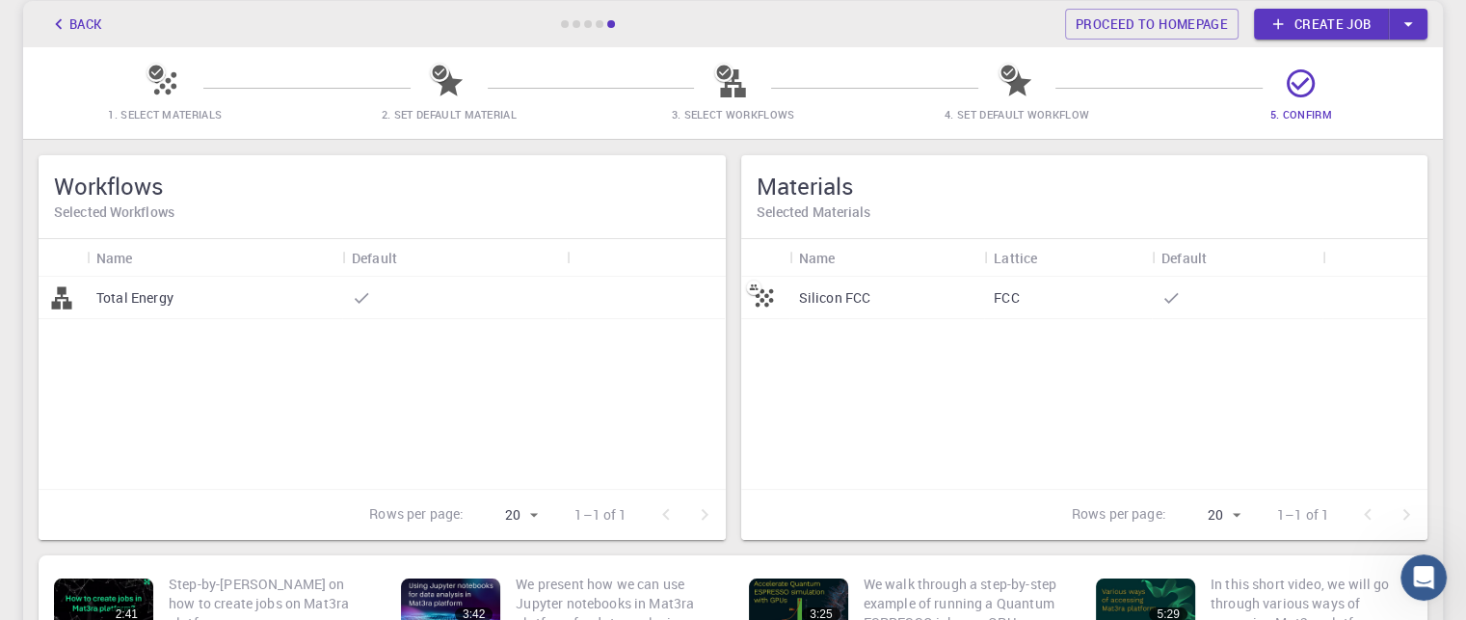
scroll to position [102, 0]
click at [1342, 21] on link "Create job" at bounding box center [1321, 25] width 135 height 31
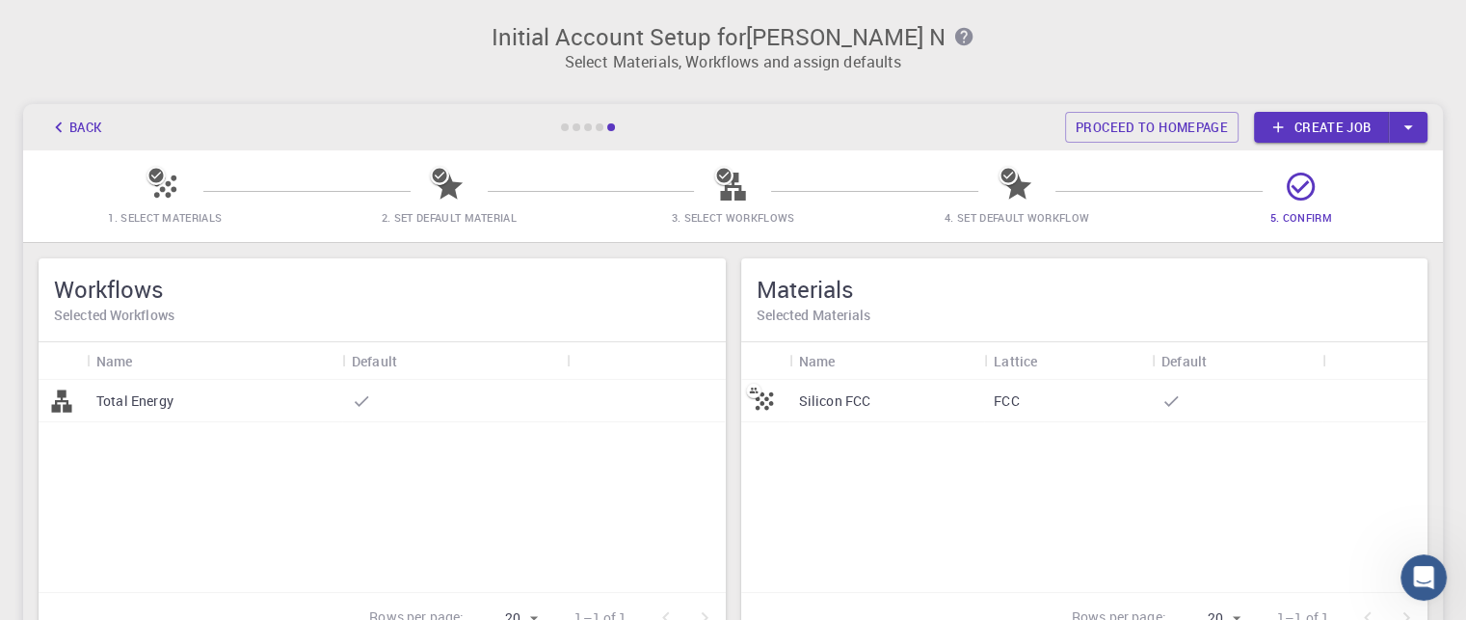
click at [1302, 207] on span "5. Confirm" at bounding box center [1301, 216] width 269 height 19
drag, startPoint x: 1124, startPoint y: 435, endPoint x: 944, endPoint y: 404, distance: 182.9
click at [944, 404] on div "Silicon FCC FCC" at bounding box center [1084, 486] width 687 height 212
click at [944, 404] on div "Silicon FCC" at bounding box center [888, 401] width 196 height 42
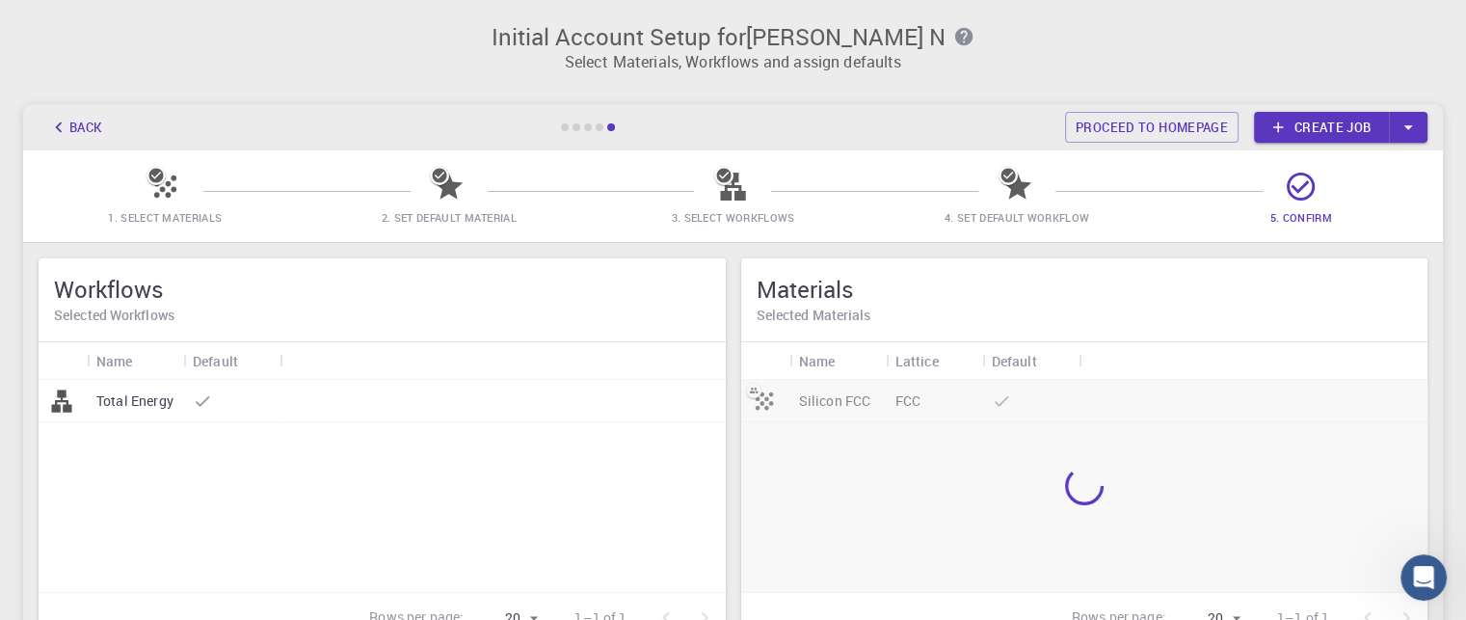
scroll to position [102, 0]
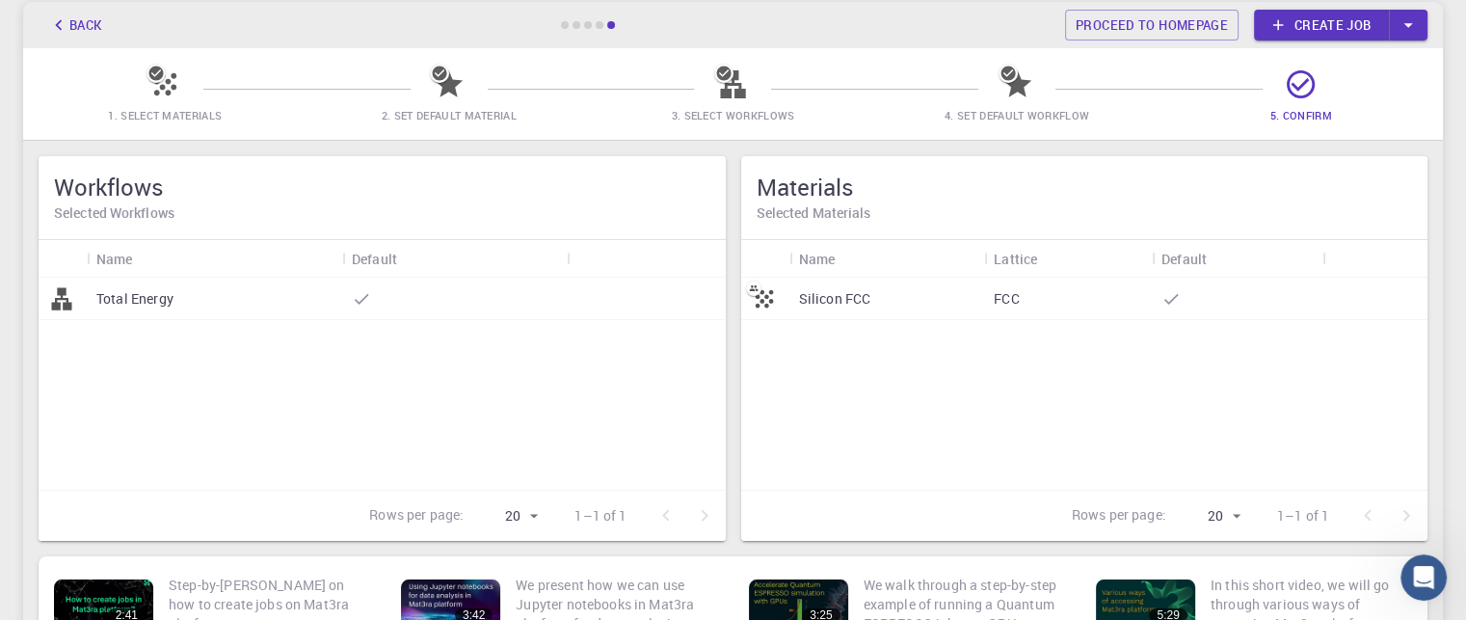
click at [210, 300] on div "Total Energy" at bounding box center [214, 299] width 255 height 42
